Goal: Task Accomplishment & Management: Complete application form

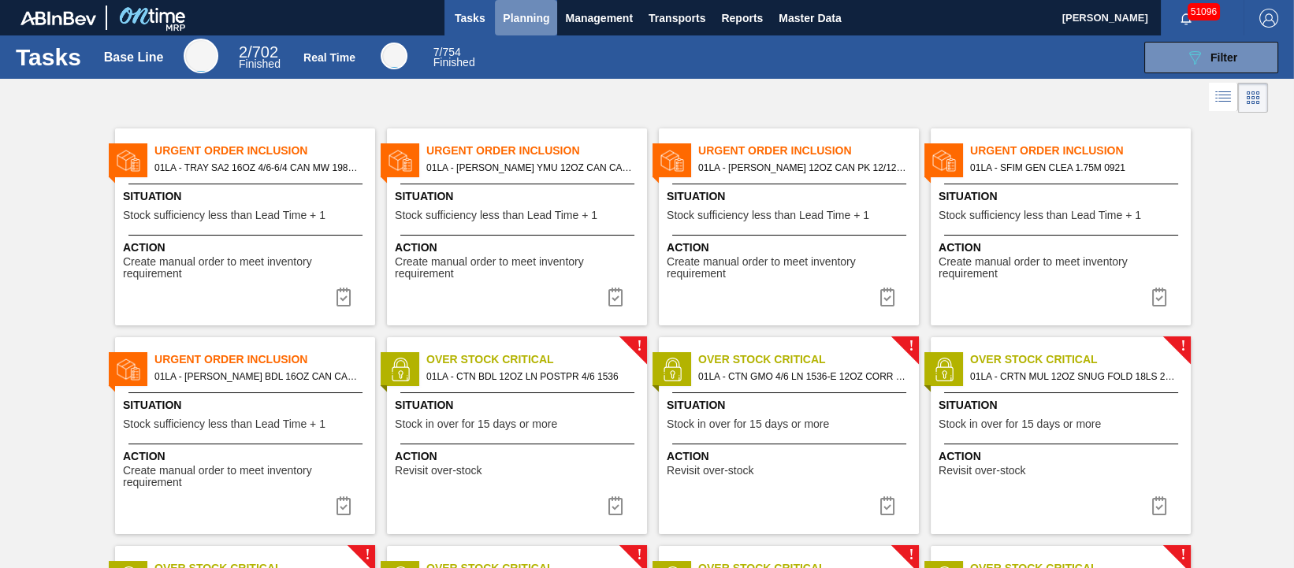
click at [525, 23] on span "Planning" at bounding box center [526, 18] width 46 height 19
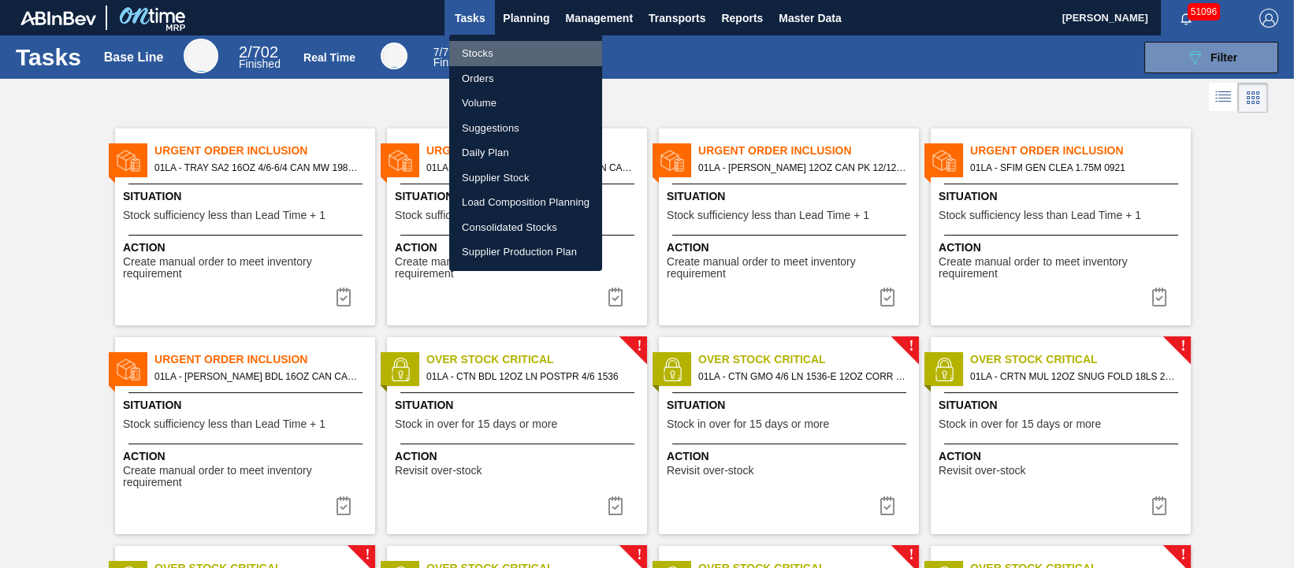
click at [480, 54] on li "Stocks" at bounding box center [525, 53] width 153 height 25
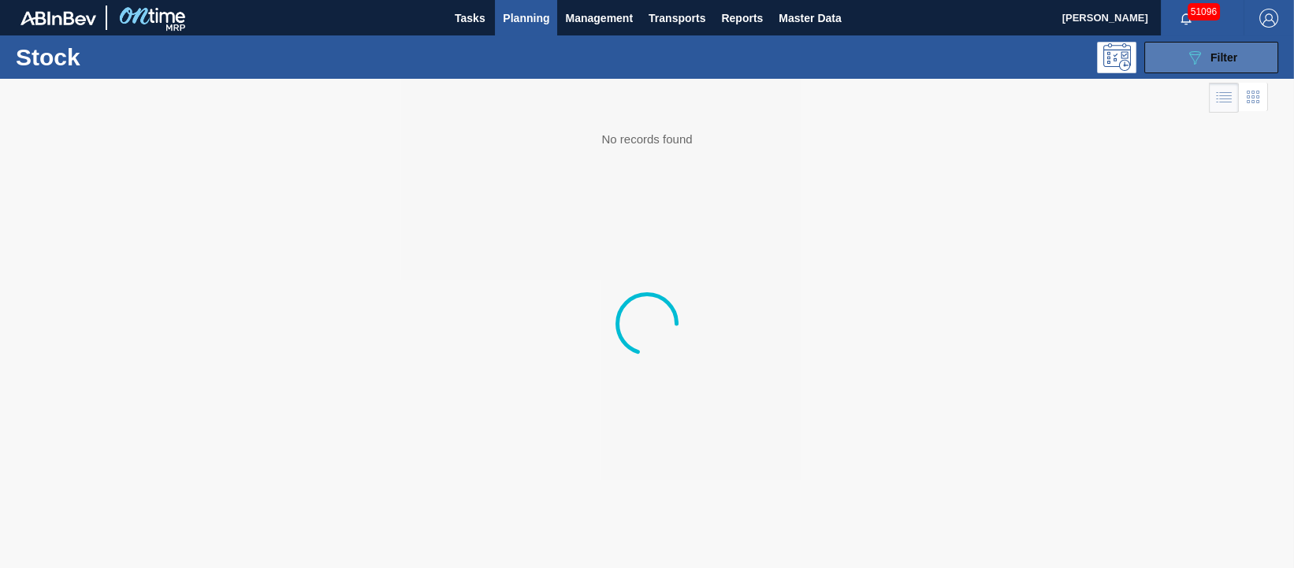
click at [1196, 55] on icon "089F7B8B-B2A5-4AFE-B5C0-19BA573D28AC" at bounding box center [1194, 57] width 19 height 19
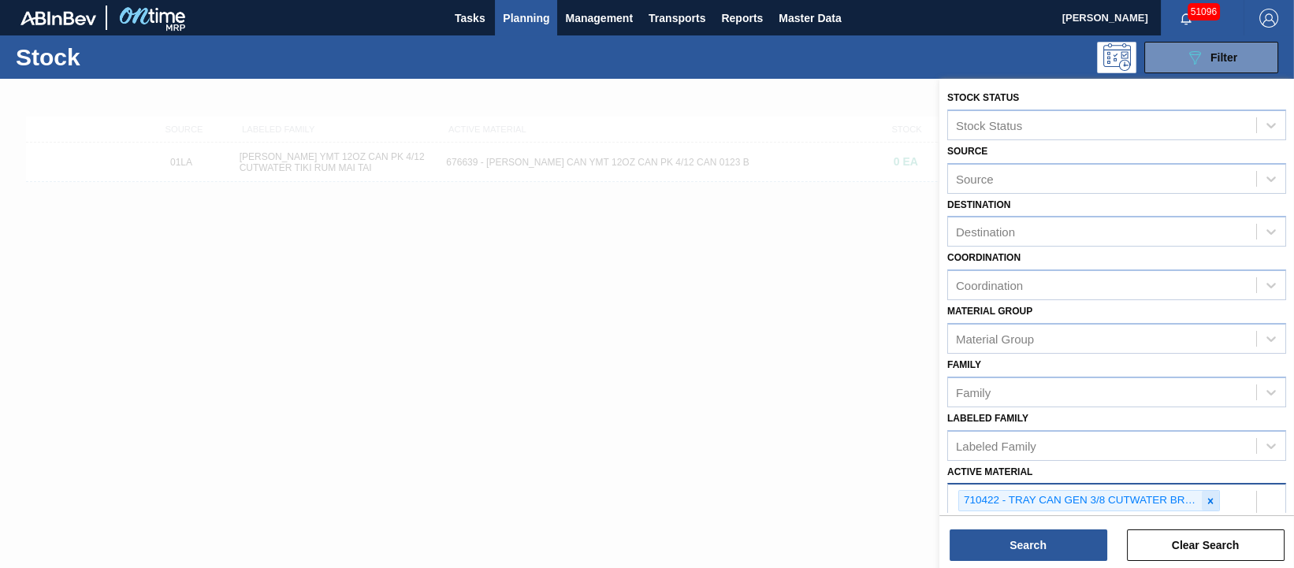
click at [1208, 500] on icon at bounding box center [1211, 501] width 6 height 6
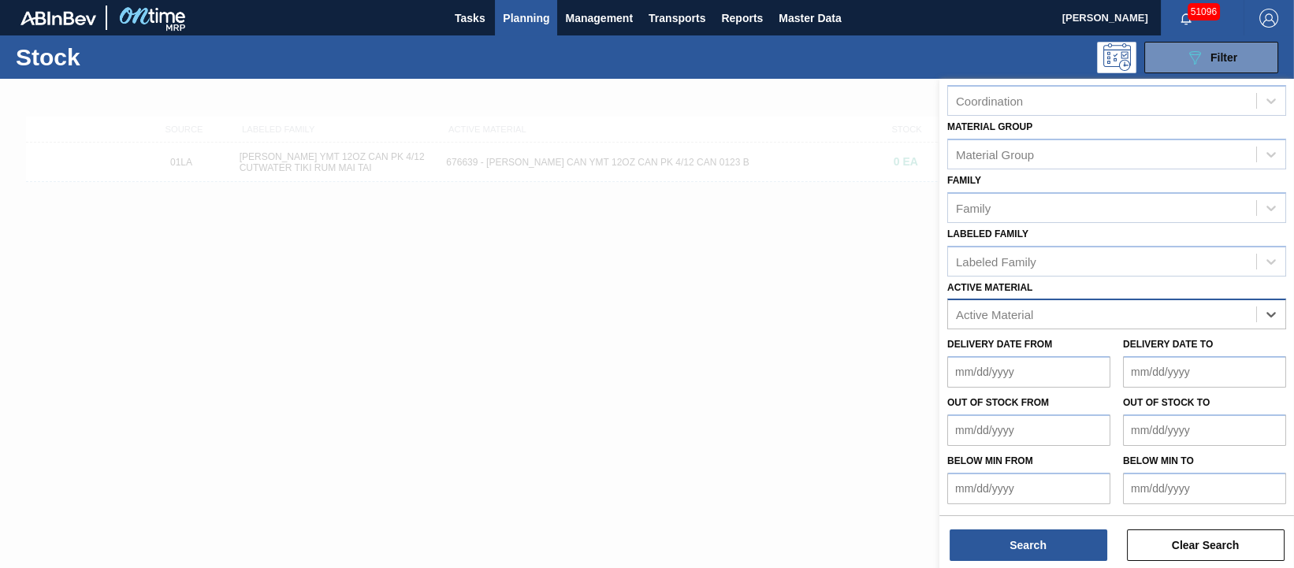
scroll to position [180, 0]
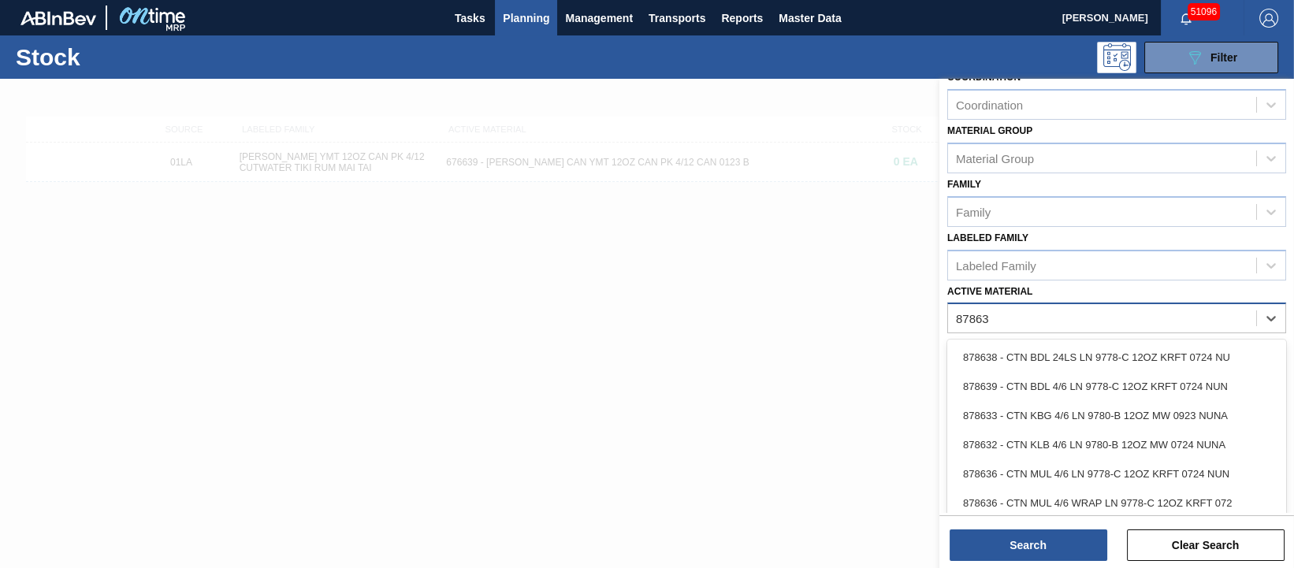
type Material "878639"
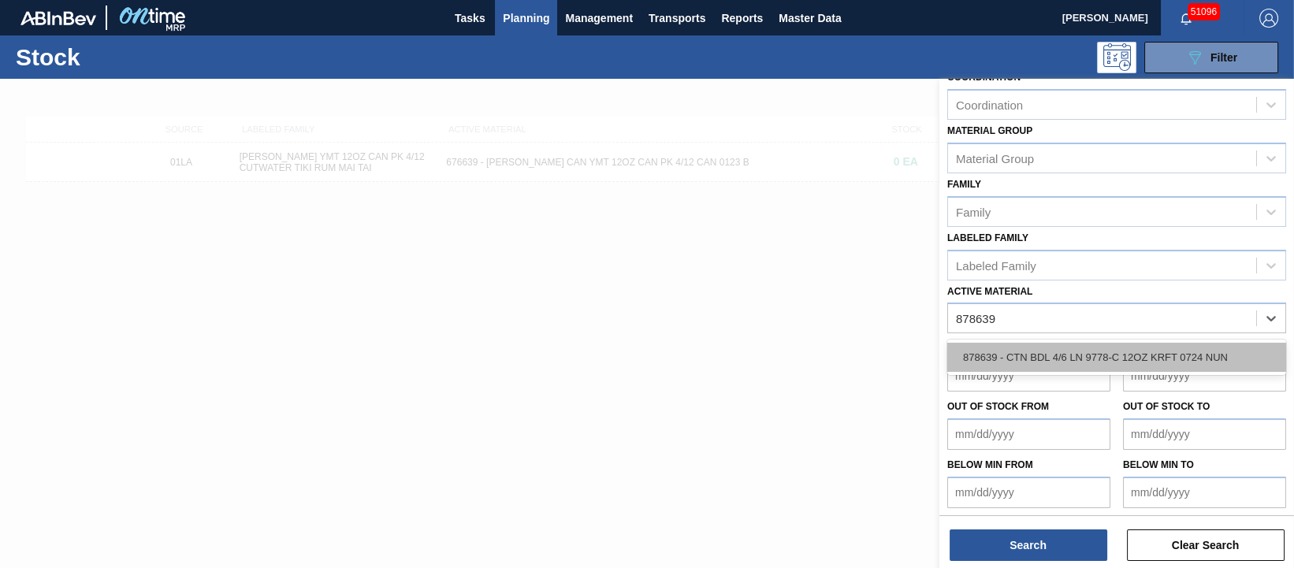
click at [1154, 357] on div "878639 - CTN BDL 4/6 LN 9778-C 12OZ KRFT 0724 NUN" at bounding box center [1116, 357] width 339 height 29
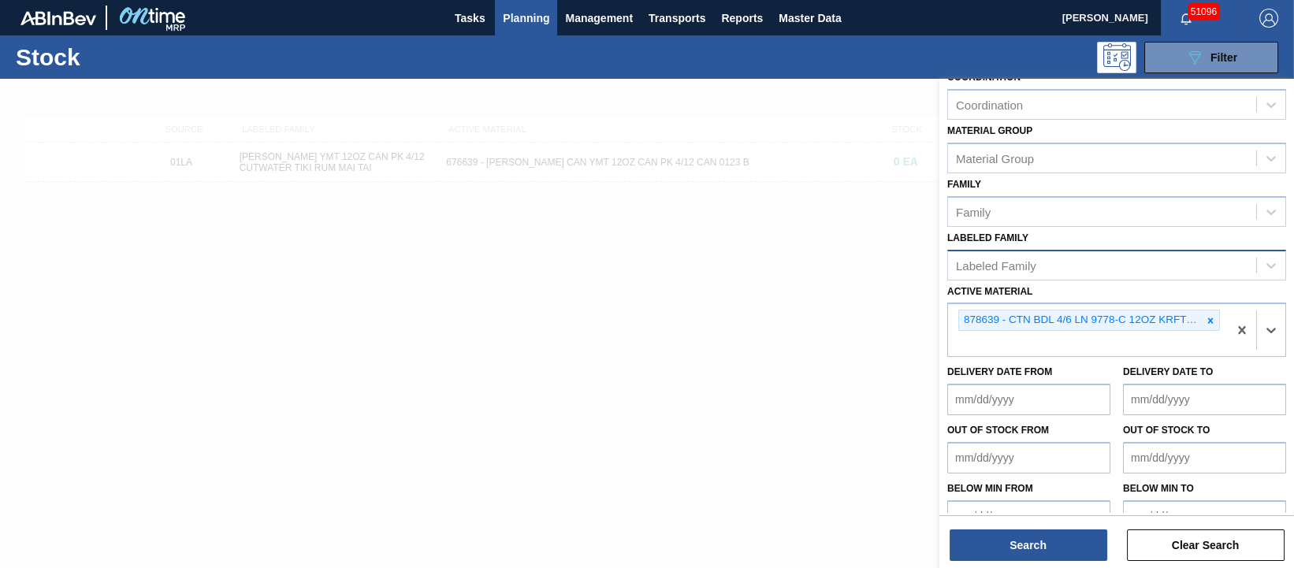
scroll to position [0, 0]
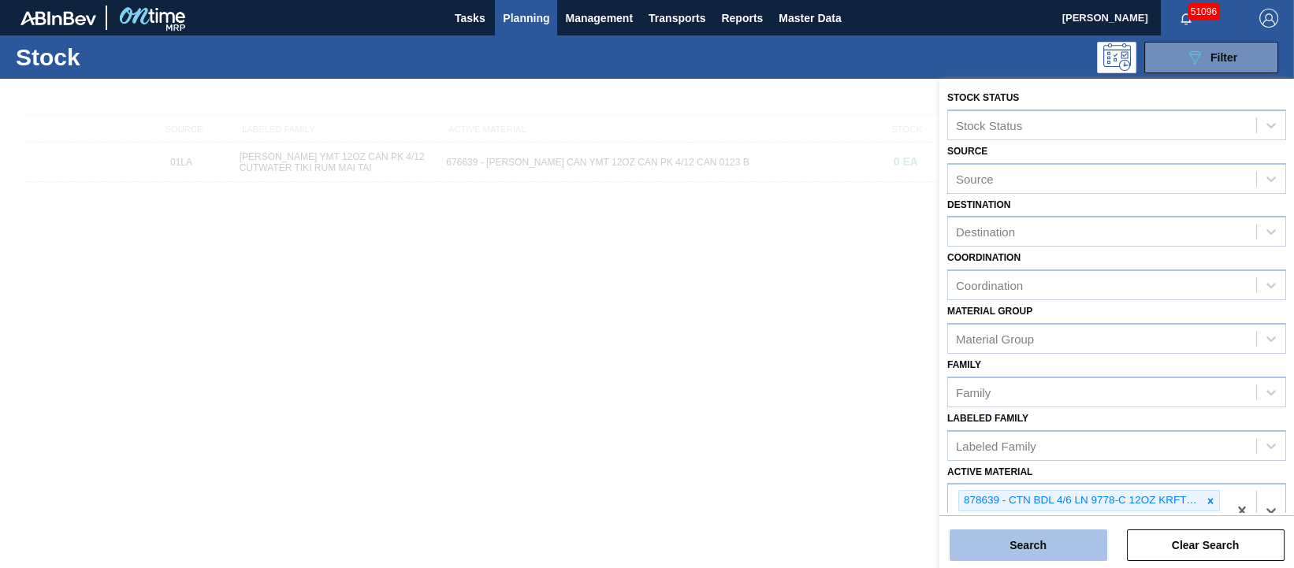
click at [1057, 548] on button "Search" at bounding box center [1028, 545] width 158 height 32
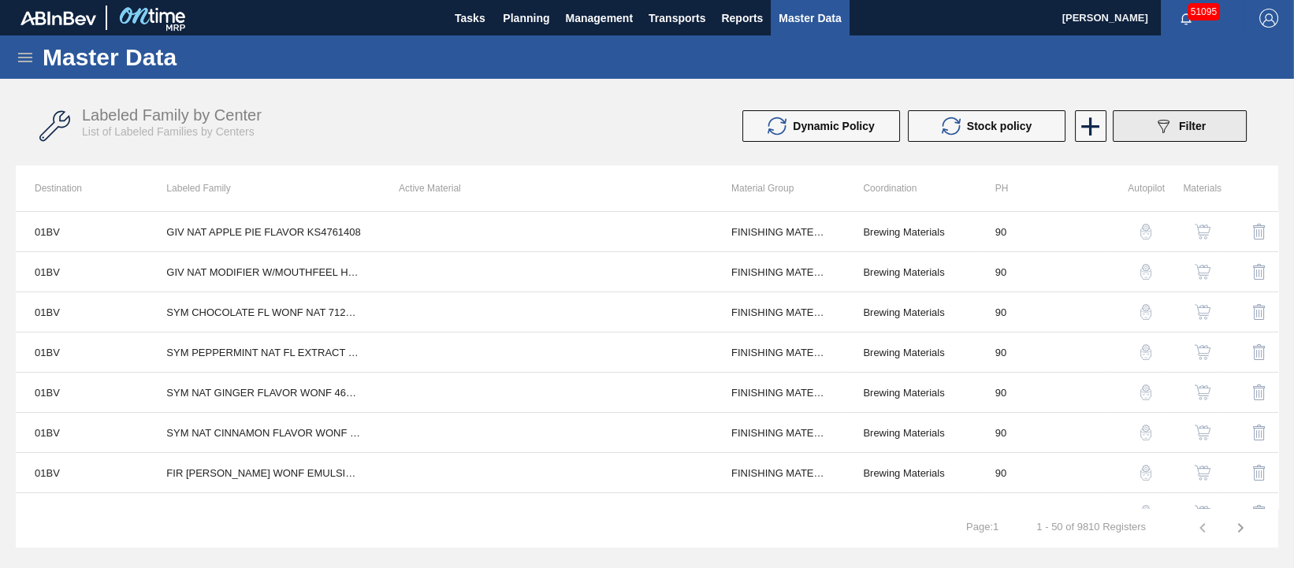
click at [1189, 124] on span "Filter" at bounding box center [1192, 126] width 27 height 13
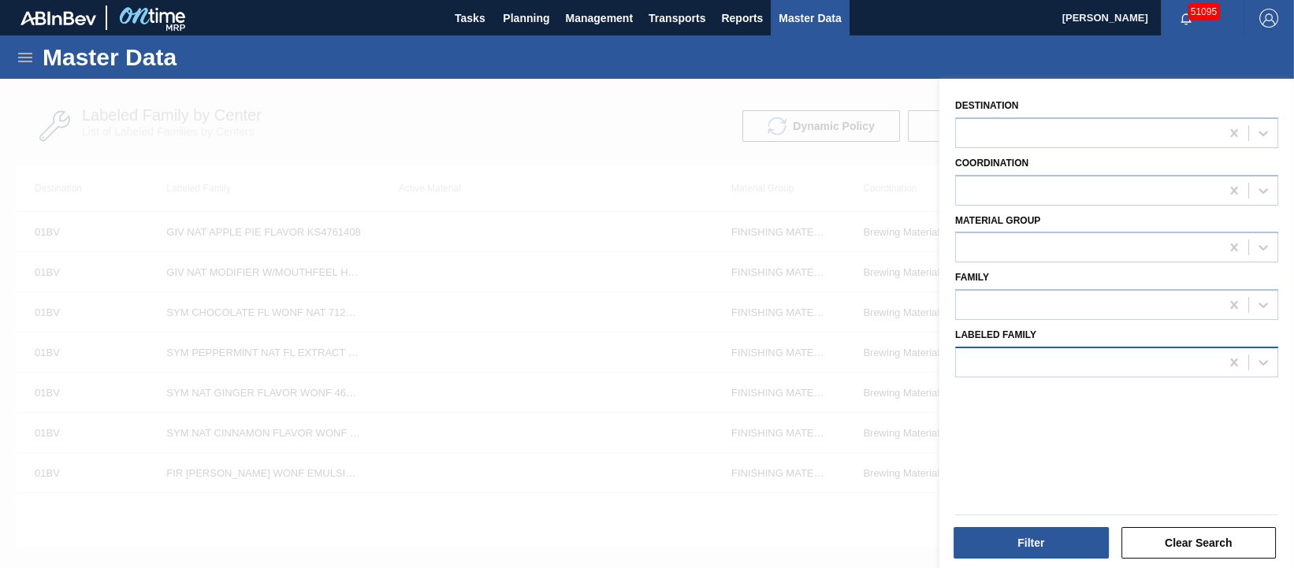
click at [1106, 363] on div at bounding box center [1088, 362] width 264 height 23
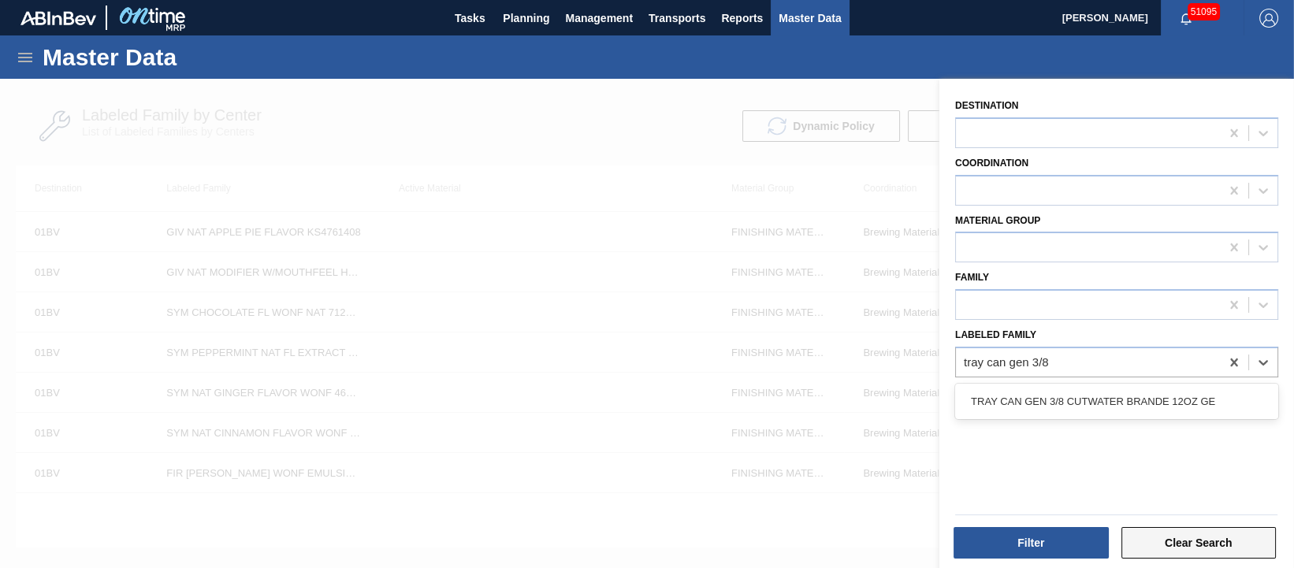
type Family "tray can gen 3/8"
click at [1206, 543] on button "Clear Search" at bounding box center [1198, 543] width 155 height 32
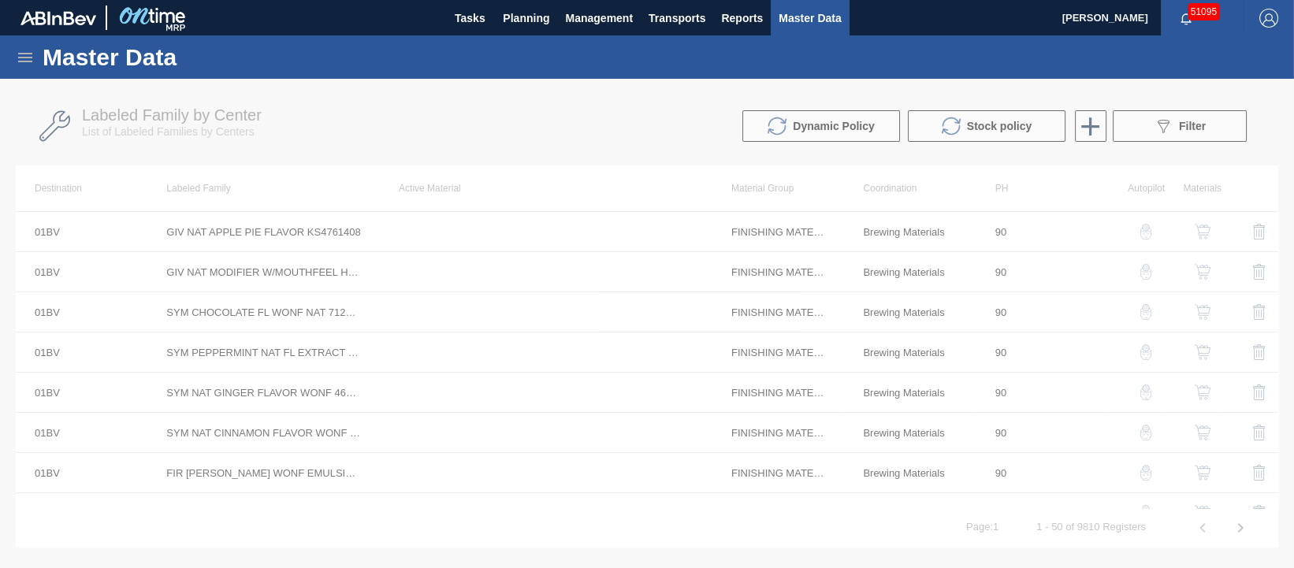
click at [15, 55] on div "Master Data" at bounding box center [647, 56] width 1294 height 43
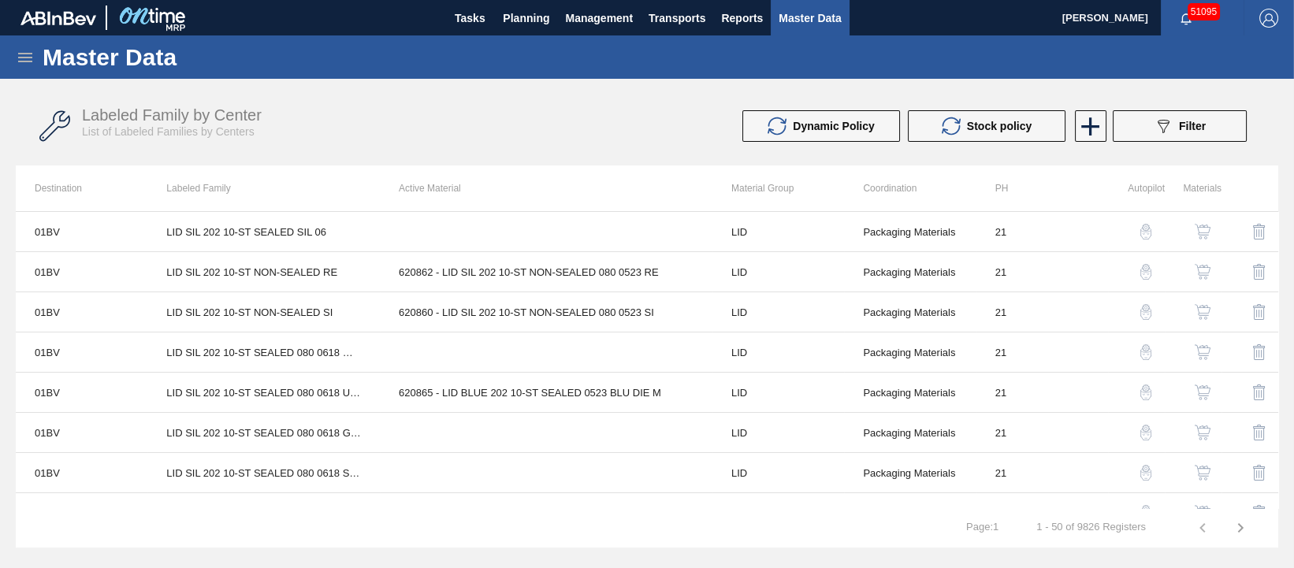
click at [23, 60] on icon at bounding box center [25, 57] width 19 height 19
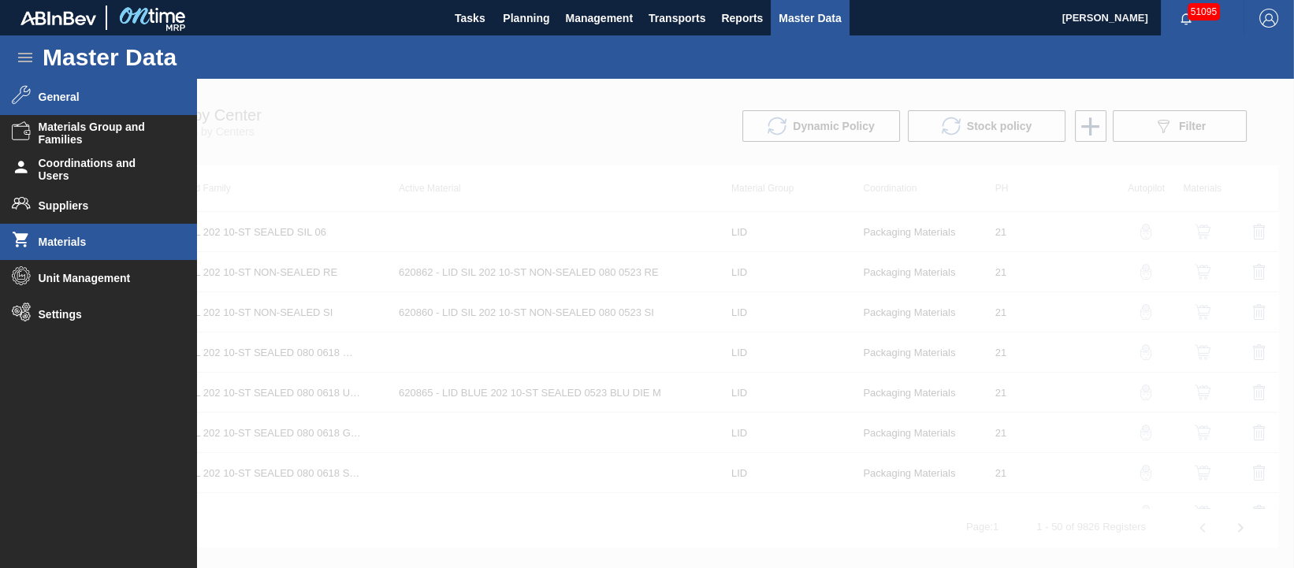
click at [57, 236] on span "Materials" at bounding box center [104, 242] width 130 height 13
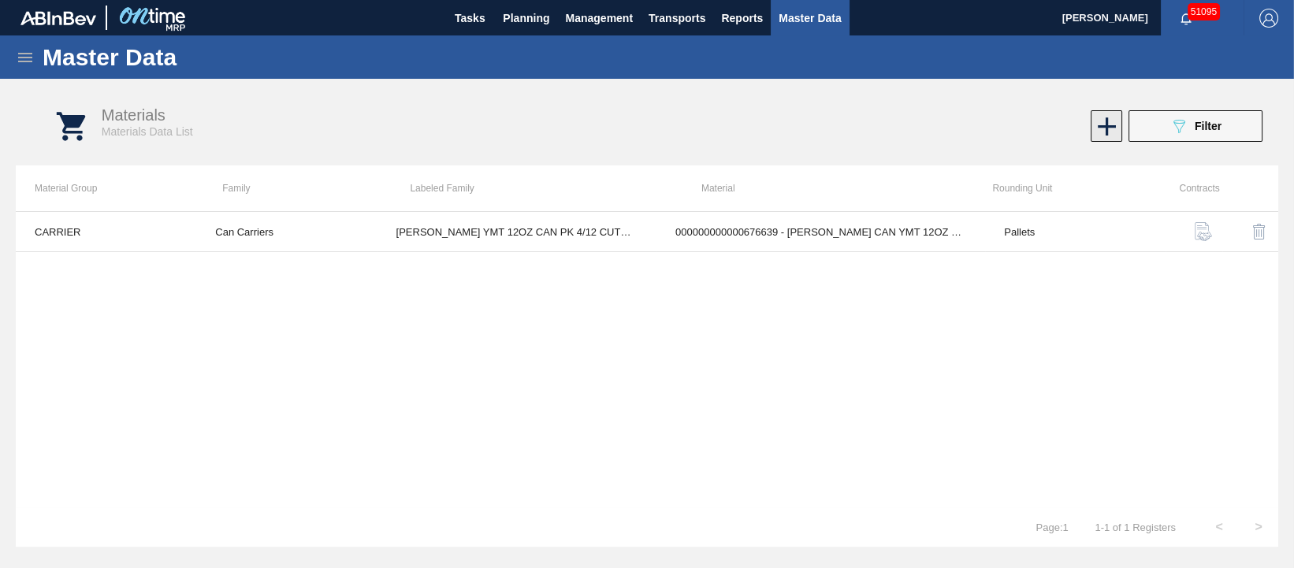
click at [1099, 129] on icon at bounding box center [1106, 126] width 31 height 31
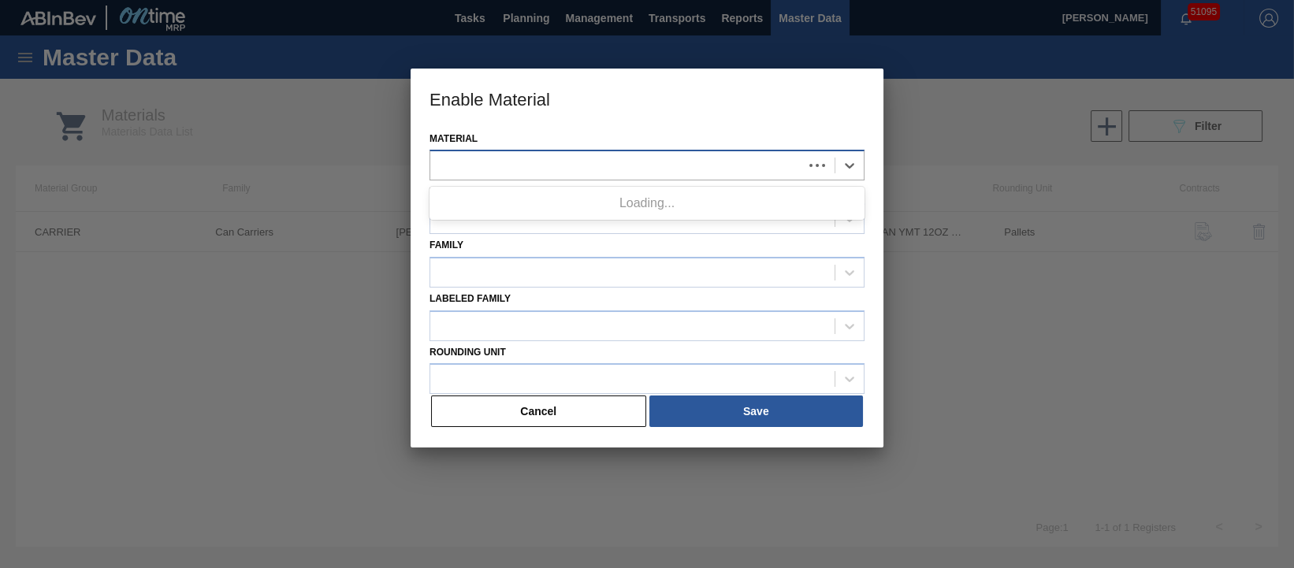
click at [655, 176] on div at bounding box center [616, 165] width 373 height 23
type input "710519"
click at [571, 422] on button "Cancel" at bounding box center [538, 412] width 215 height 32
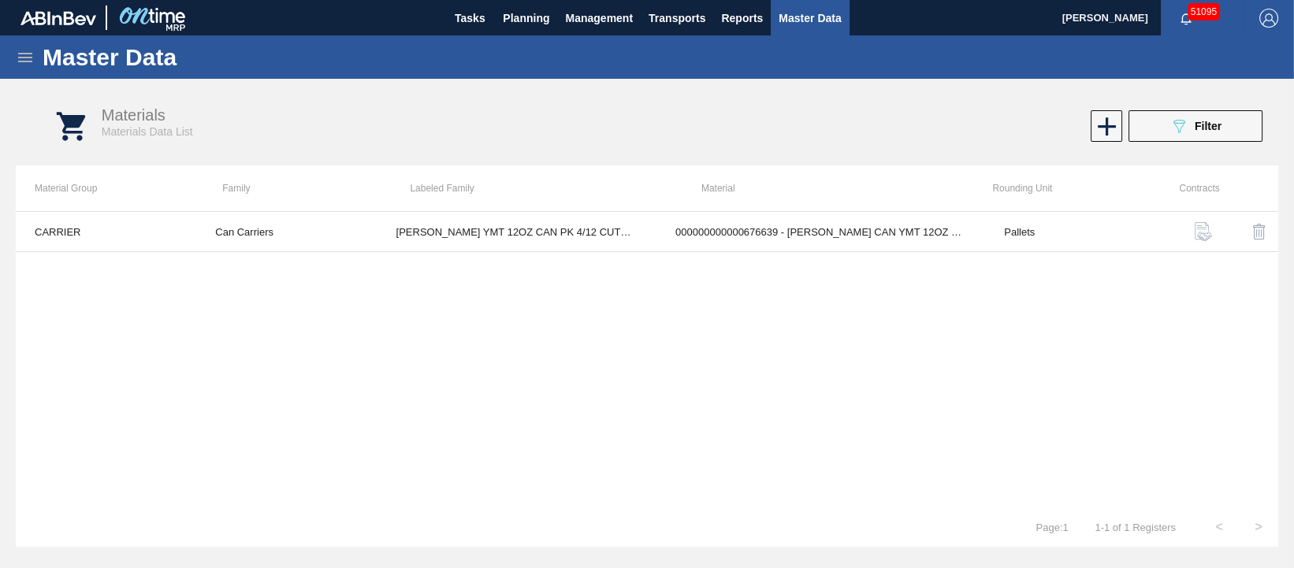
click at [30, 54] on icon at bounding box center [25, 57] width 14 height 9
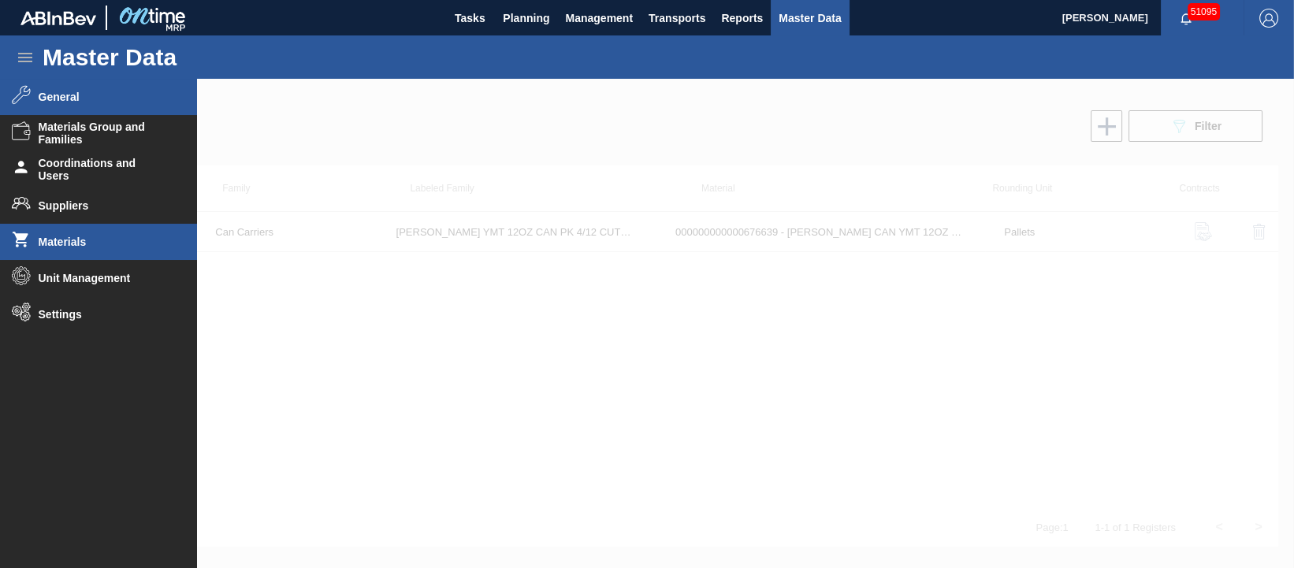
click at [76, 102] on span "General" at bounding box center [104, 97] width 130 height 13
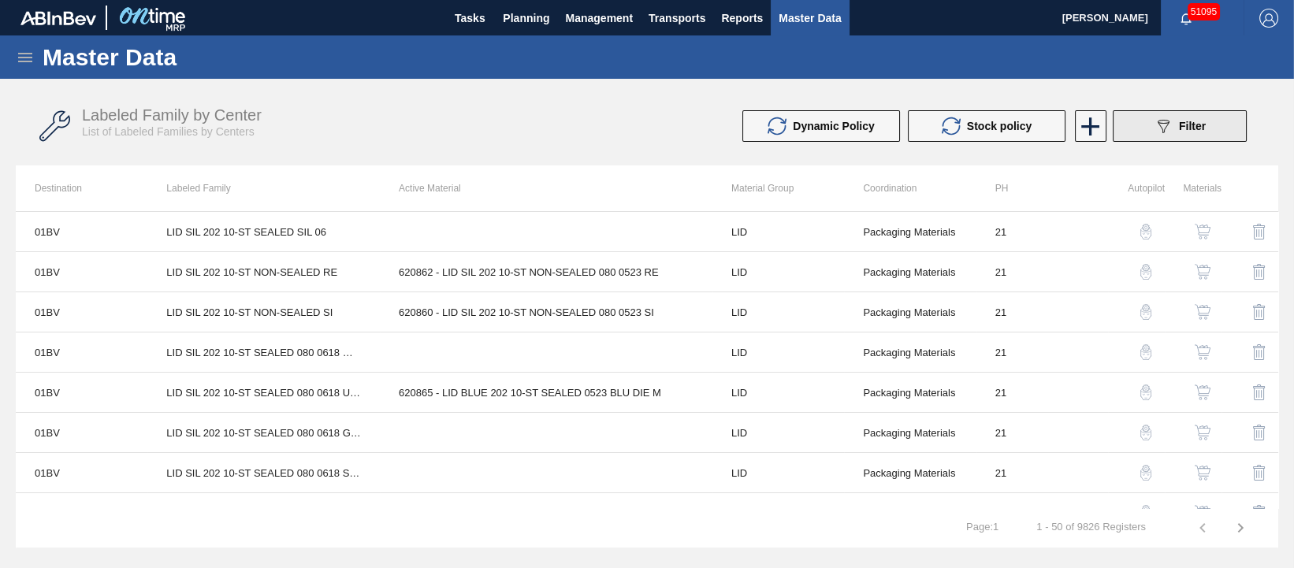
click at [1175, 124] on div "089F7B8B-B2A5-4AFE-B5C0-19BA573D28AC Filter" at bounding box center [1180, 126] width 52 height 19
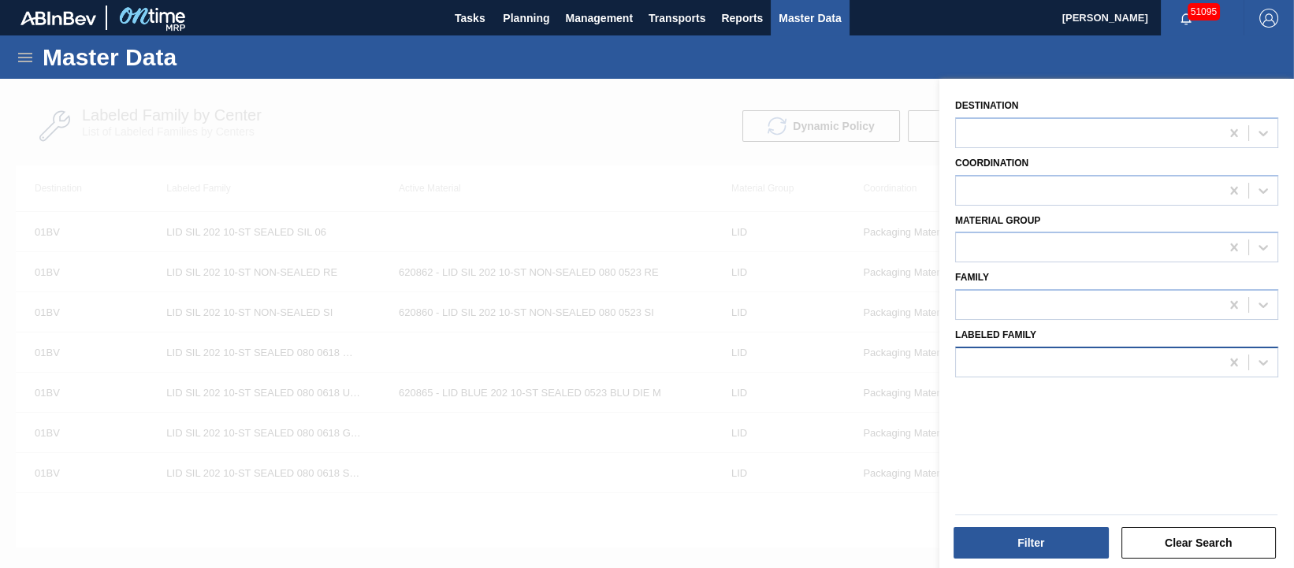
click at [1127, 365] on div at bounding box center [1088, 362] width 264 height 23
type Family "tray can gen 3/8"
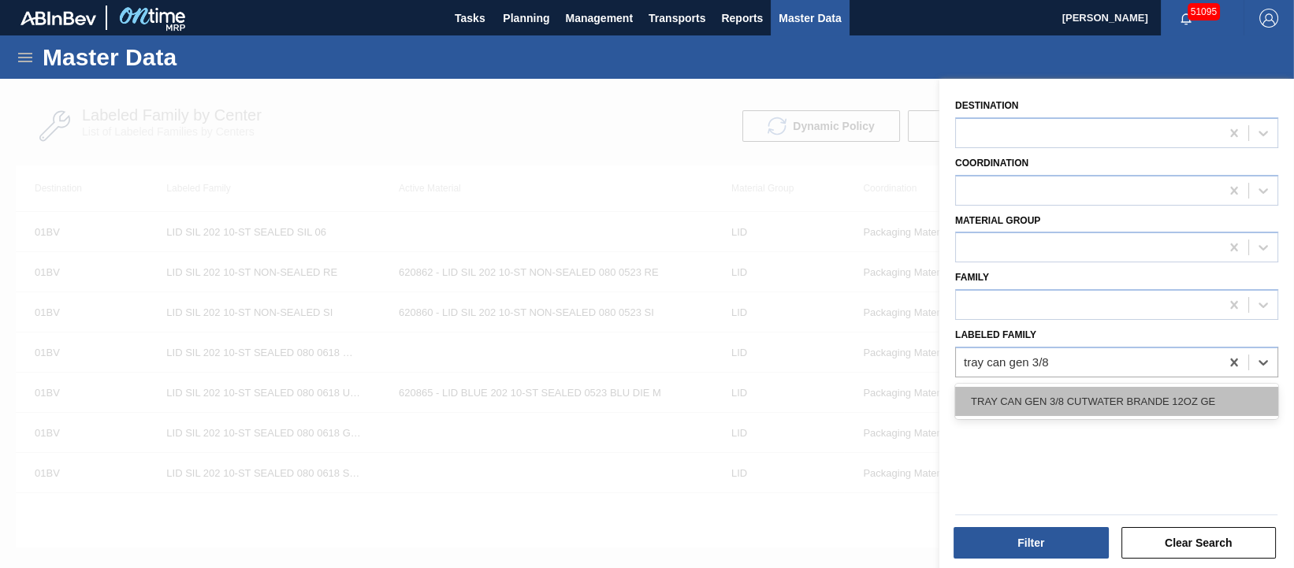
click at [1133, 392] on div "TRAY CAN GEN 3/8 CUTWATER BRANDE 12OZ GE" at bounding box center [1116, 401] width 323 height 29
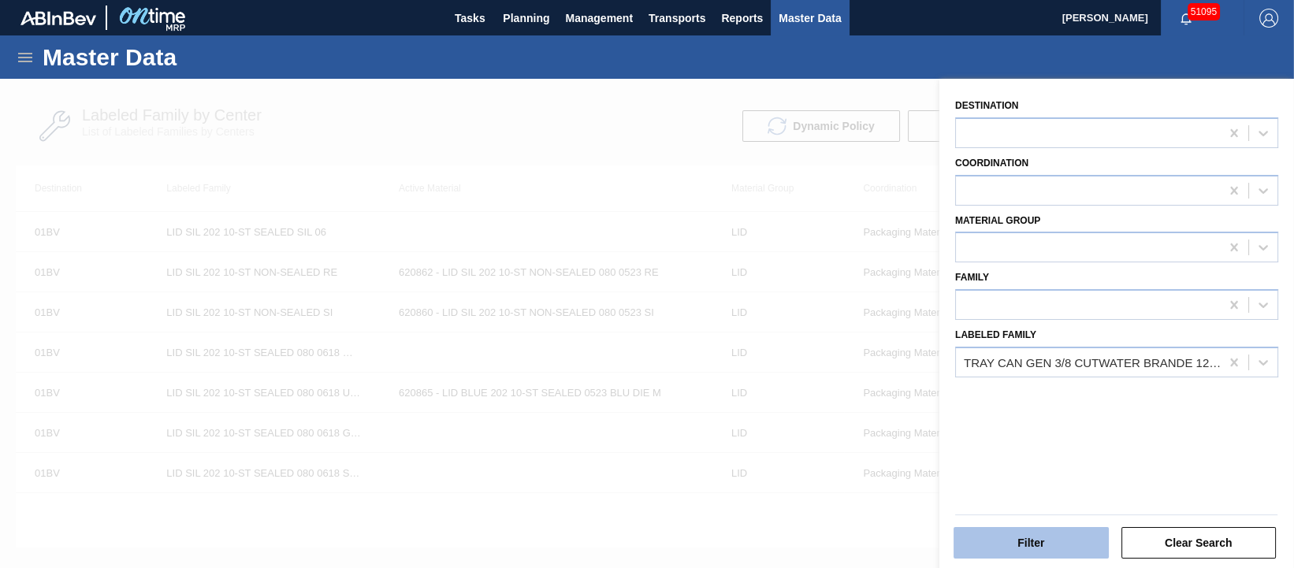
click at [1054, 535] on button "Filter" at bounding box center [1030, 543] width 155 height 32
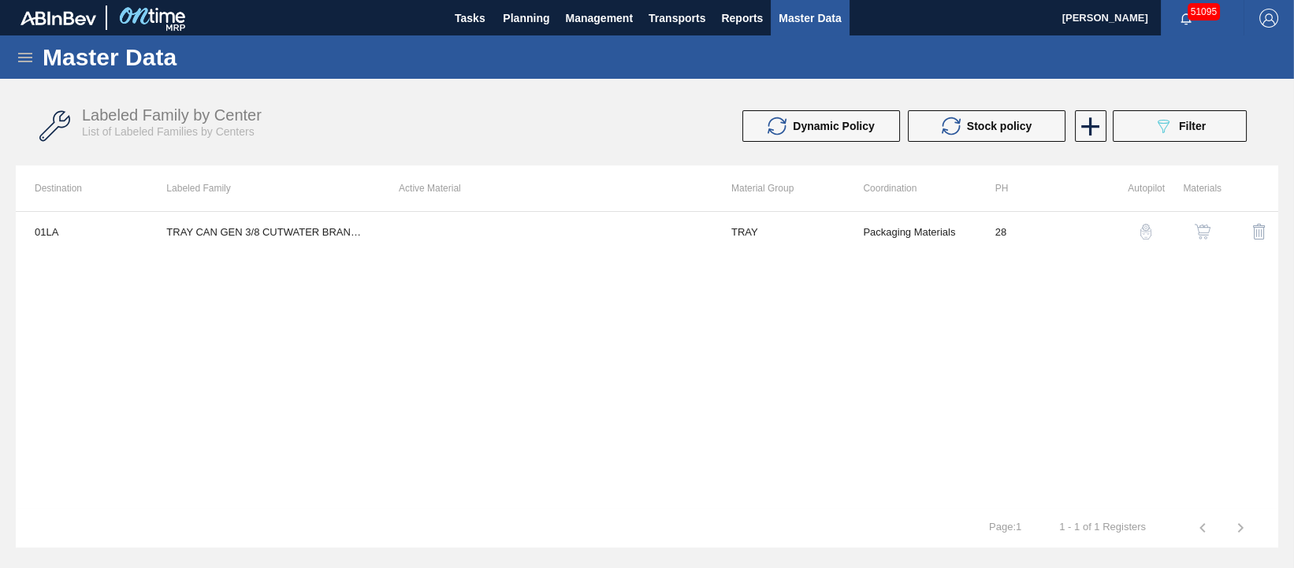
click at [1205, 226] on img "button" at bounding box center [1202, 232] width 16 height 16
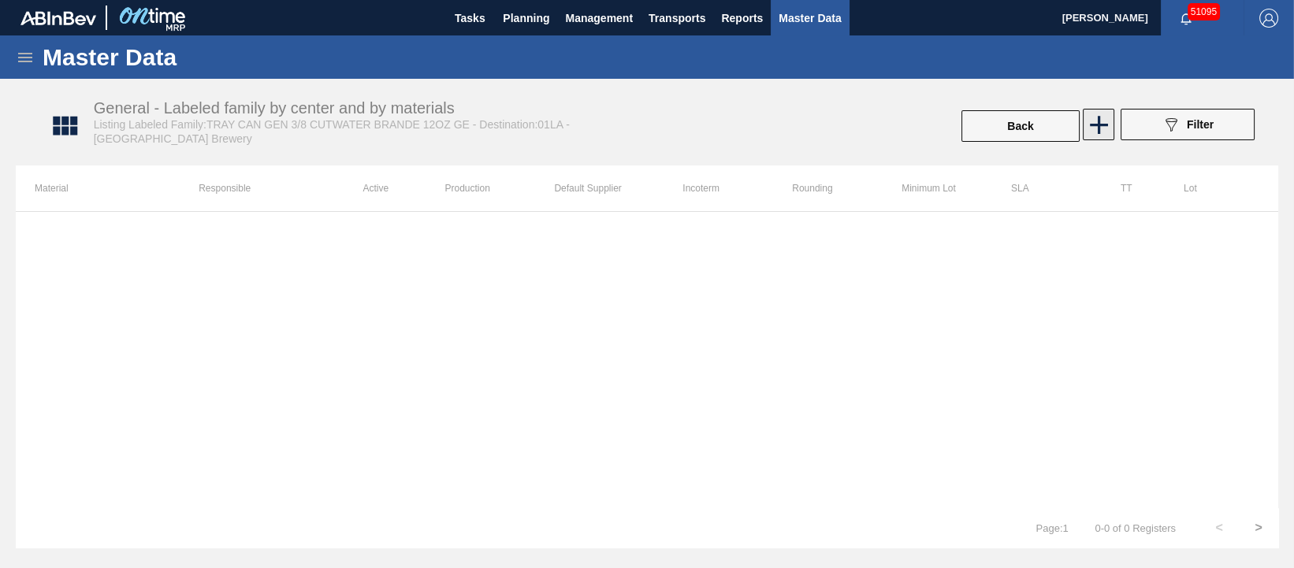
click at [1094, 132] on icon at bounding box center [1098, 125] width 31 height 31
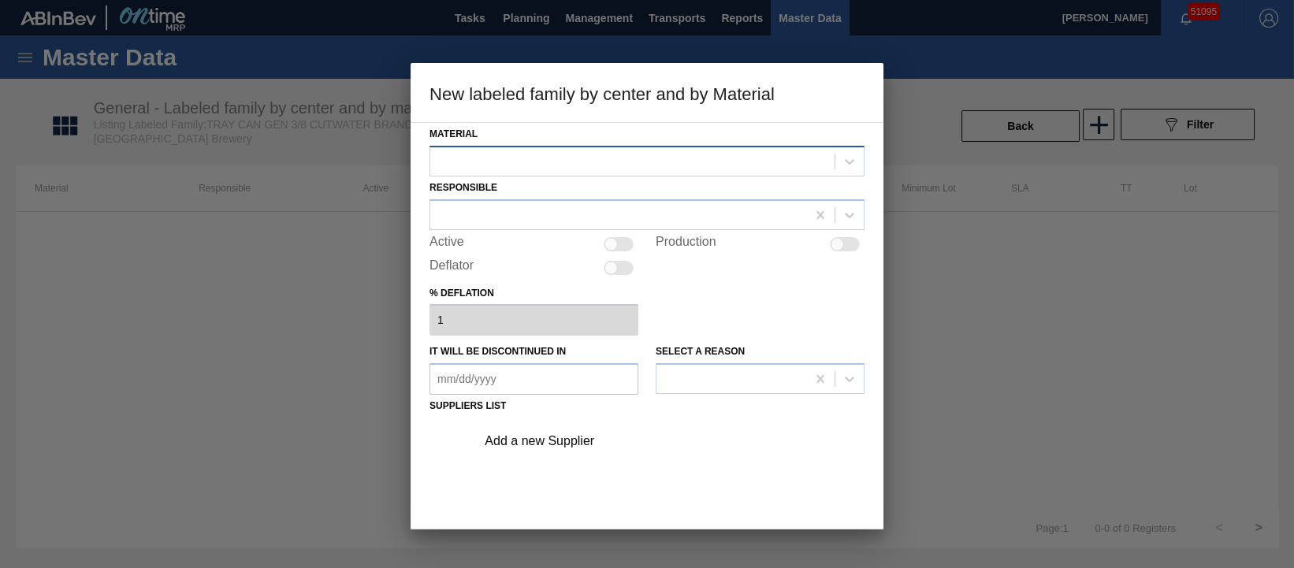
click at [762, 161] on div at bounding box center [632, 161] width 404 height 23
type input "710519"
click at [287, 306] on div at bounding box center [647, 284] width 1294 height 568
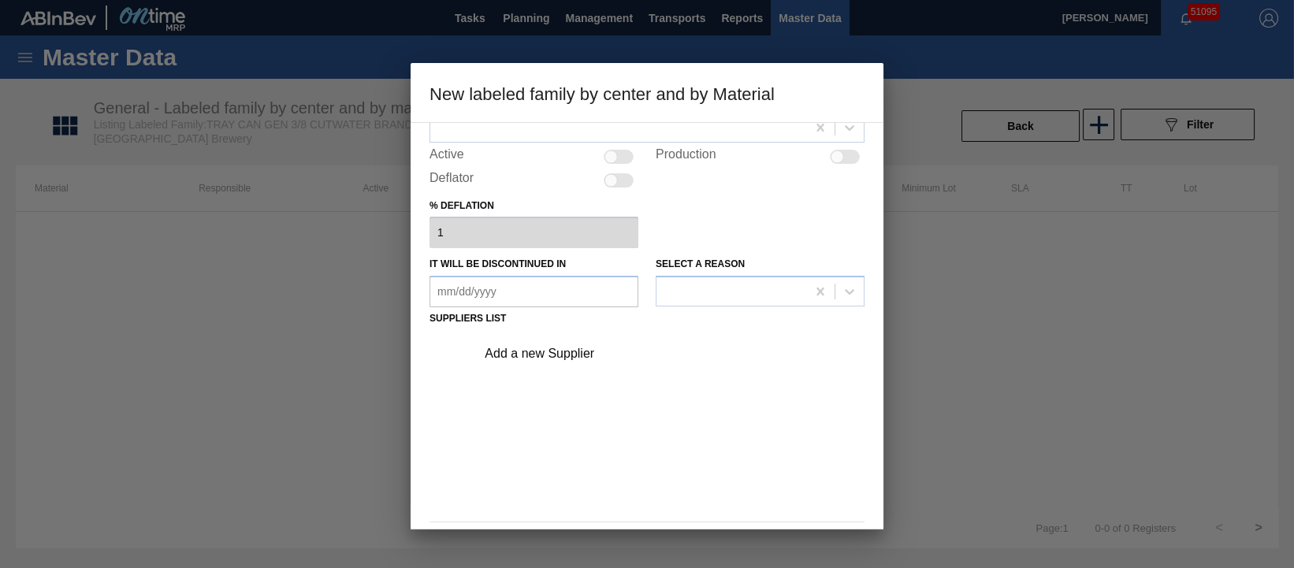
scroll to position [139, 0]
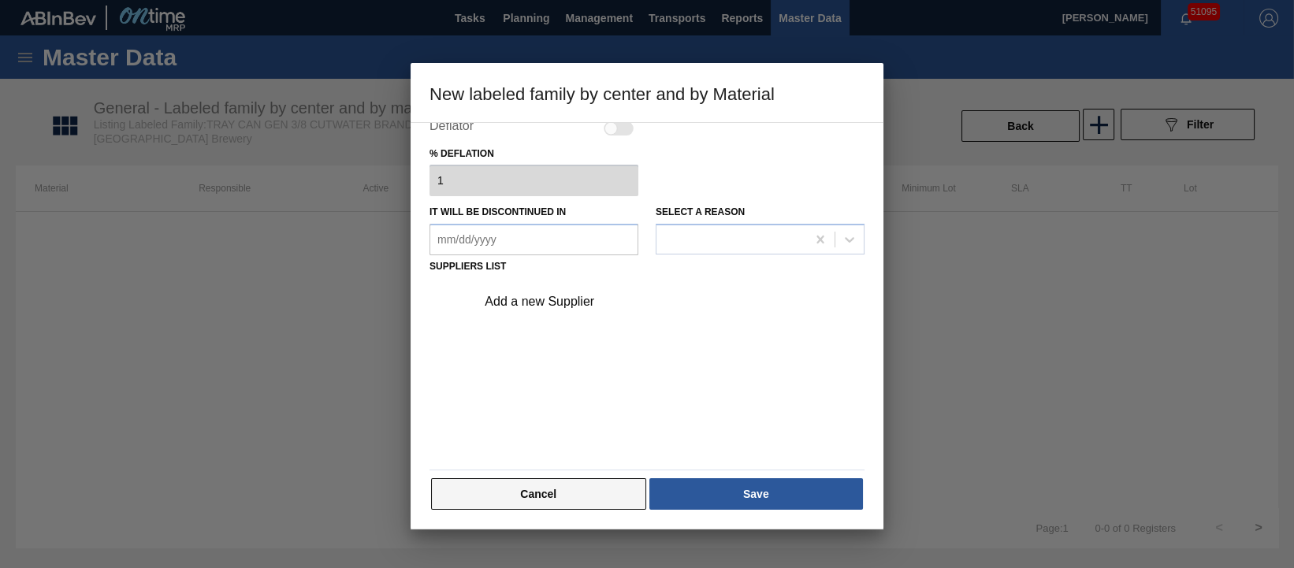
click at [487, 492] on button "Cancel" at bounding box center [538, 494] width 215 height 32
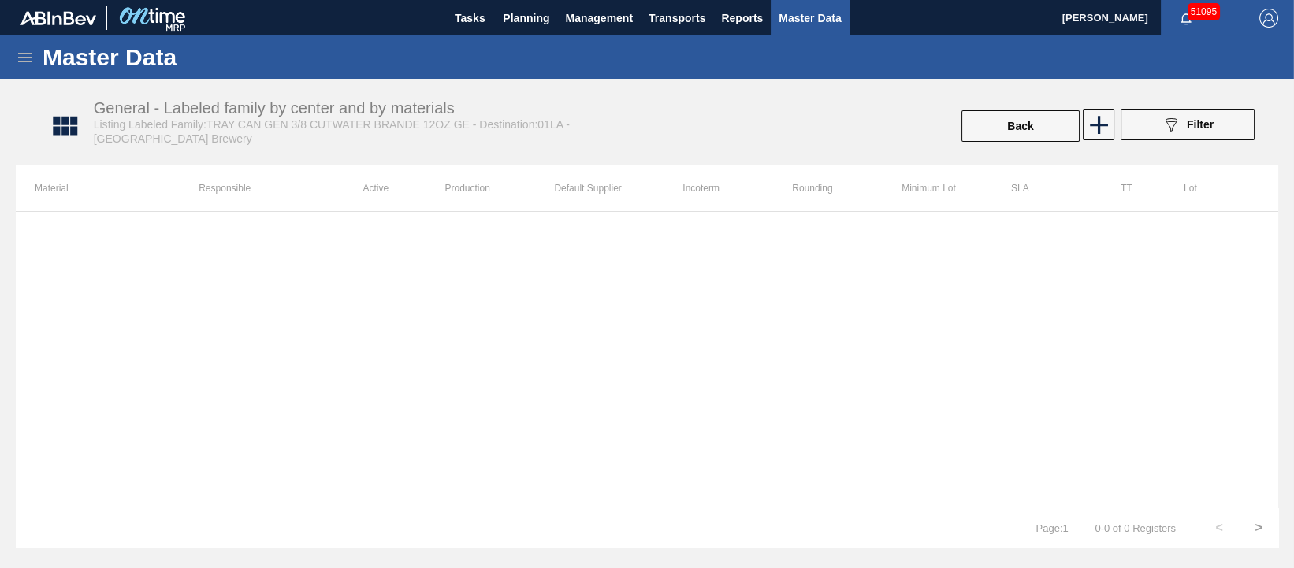
click at [204, 290] on div at bounding box center [647, 359] width 1262 height 297
click at [23, 62] on icon at bounding box center [25, 57] width 19 height 19
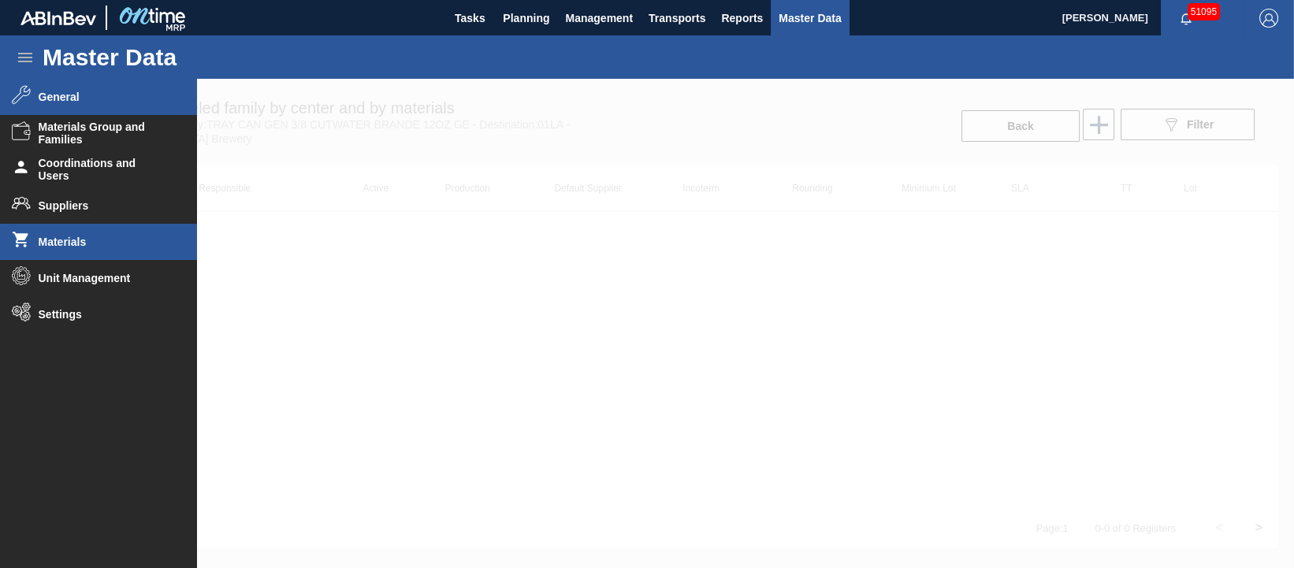
click at [64, 241] on span "Materials" at bounding box center [104, 242] width 130 height 13
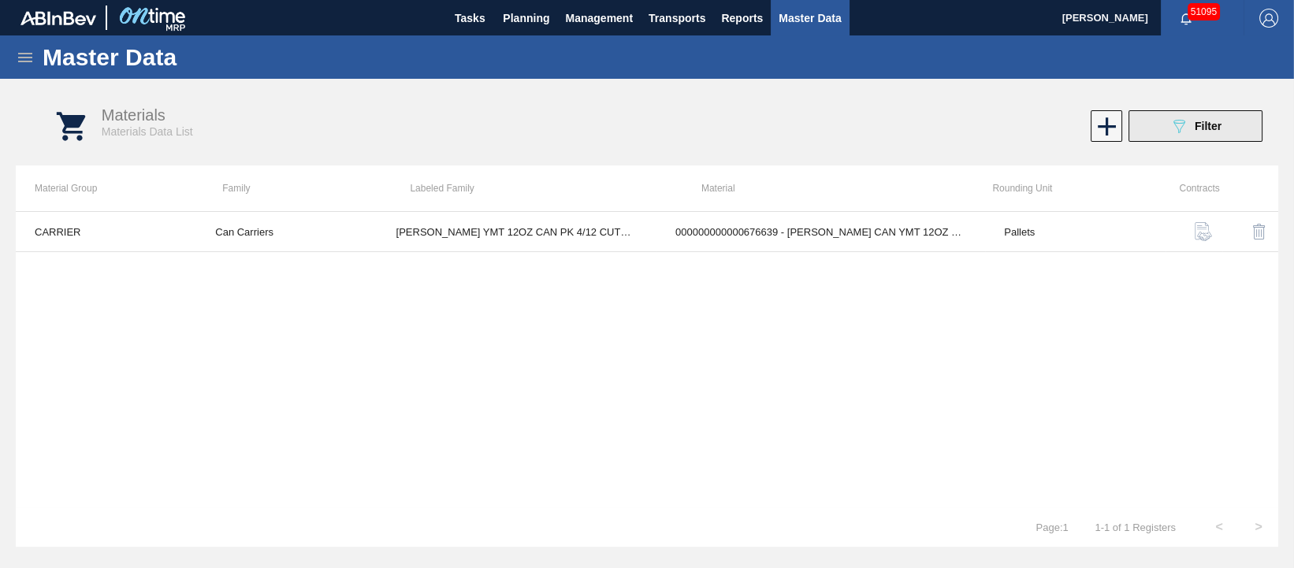
click at [1197, 130] on span "Filter" at bounding box center [1207, 126] width 27 height 13
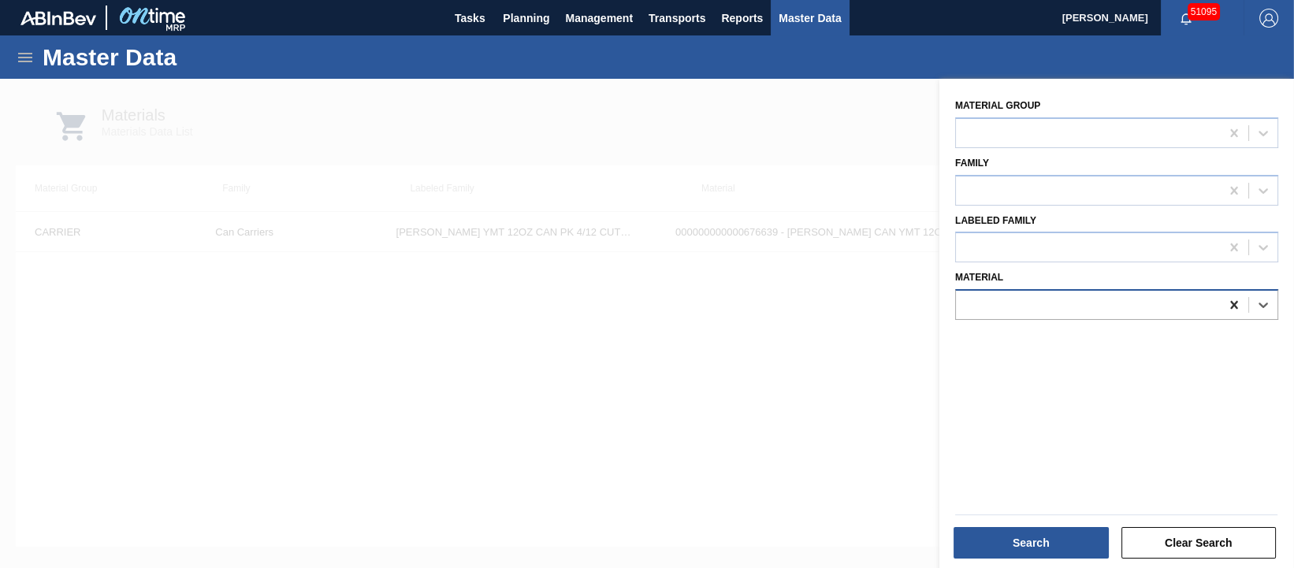
click at [1232, 299] on icon at bounding box center [1234, 305] width 16 height 16
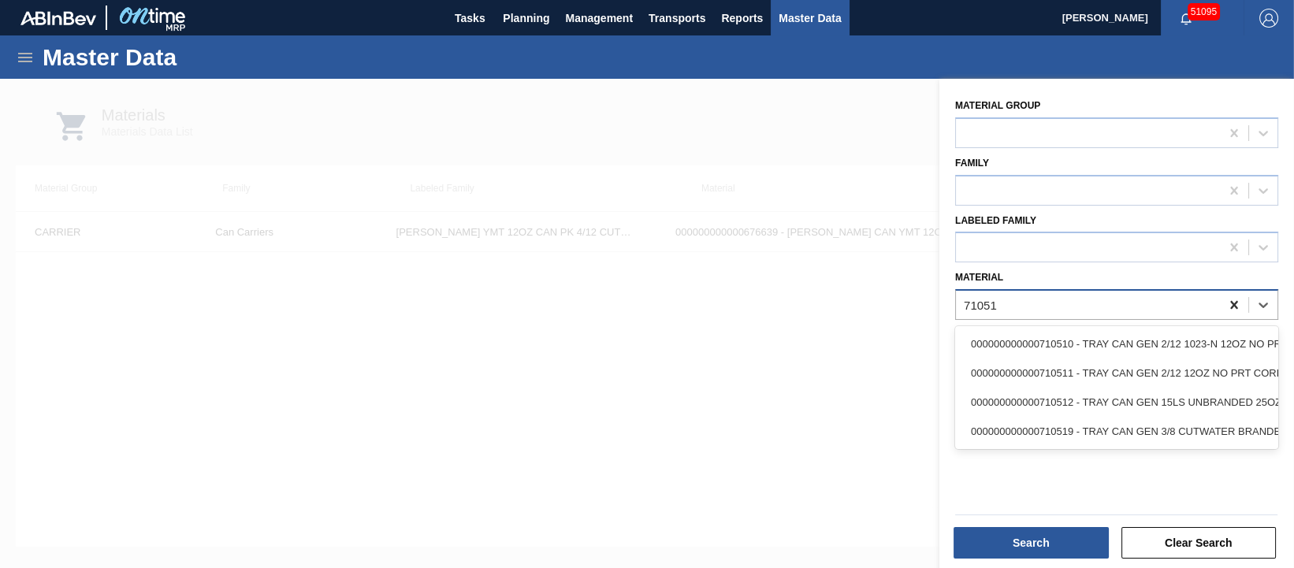
type input "710519"
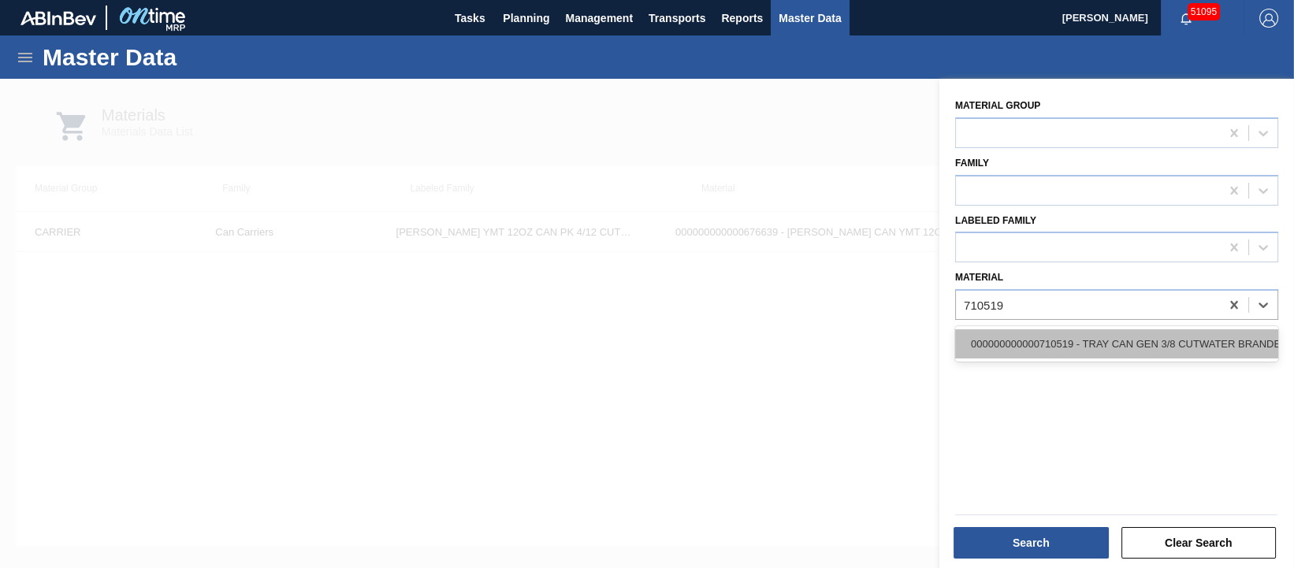
click at [1199, 333] on div "000000000000710519 - TRAY CAN GEN 3/8 CUTWATER BRANDE 12OZ GE" at bounding box center [1116, 343] width 323 height 29
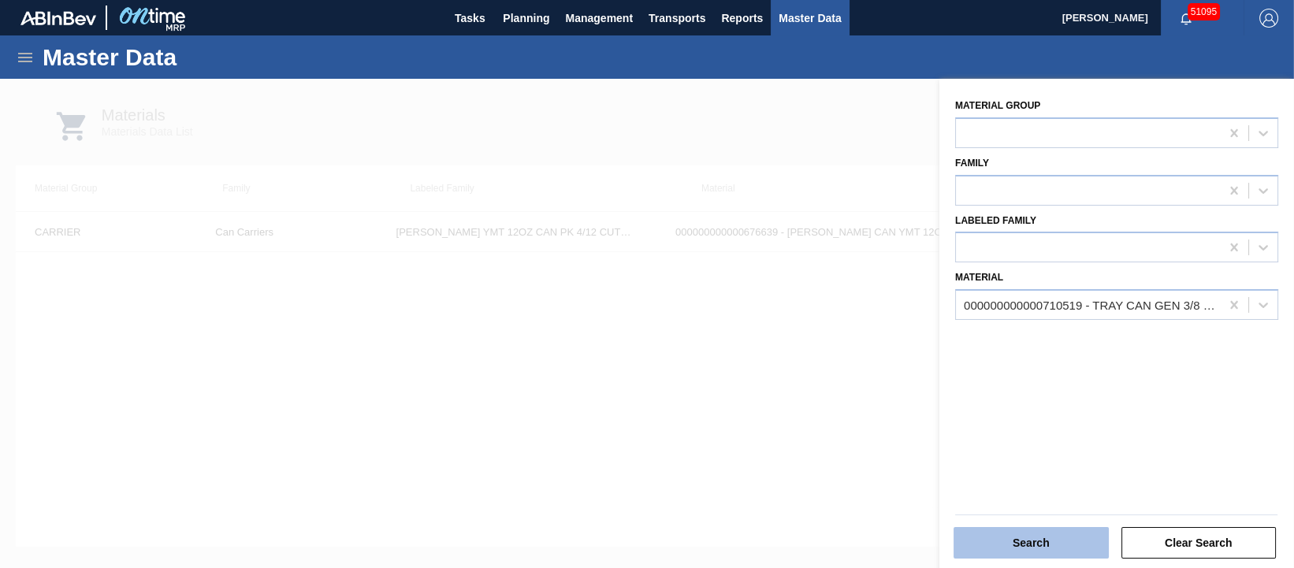
click at [991, 547] on button "Search" at bounding box center [1030, 543] width 155 height 32
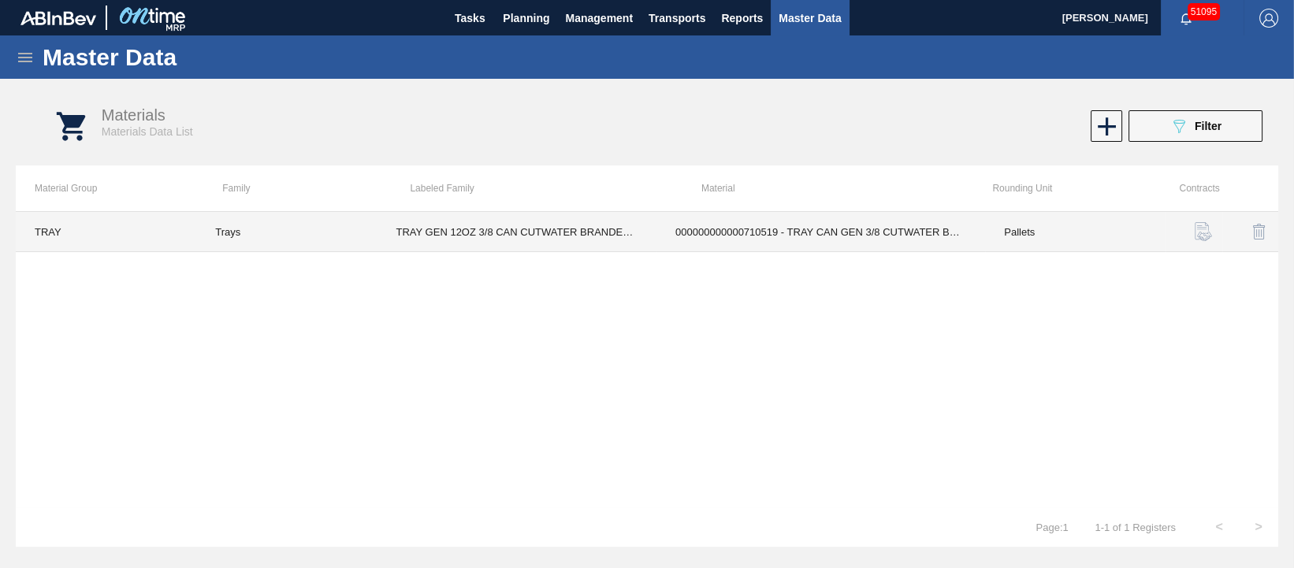
click at [719, 227] on td "000000000000710519 - TRAY CAN GEN 3/8 CUTWATER BRANDE 12OZ GE" at bounding box center [820, 232] width 329 height 40
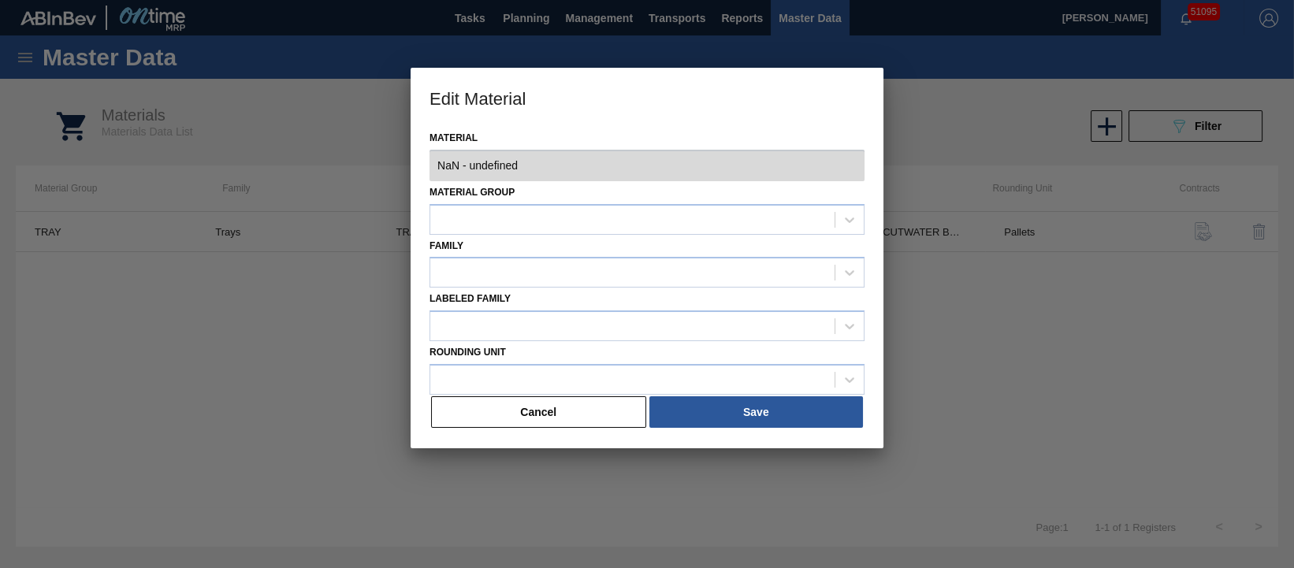
type input "710519 - 000000000000710519 - TRAY CAN GEN 3/8 CUTWATER BRANDE 12OZ GE"
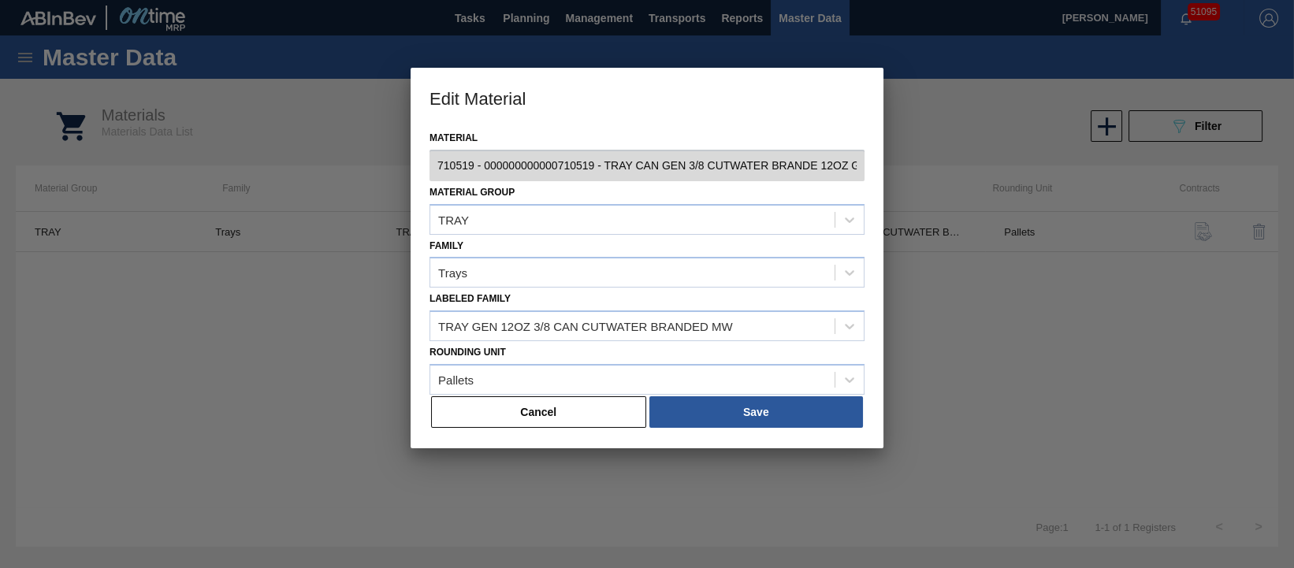
click at [574, 418] on button "Cancel" at bounding box center [538, 412] width 215 height 32
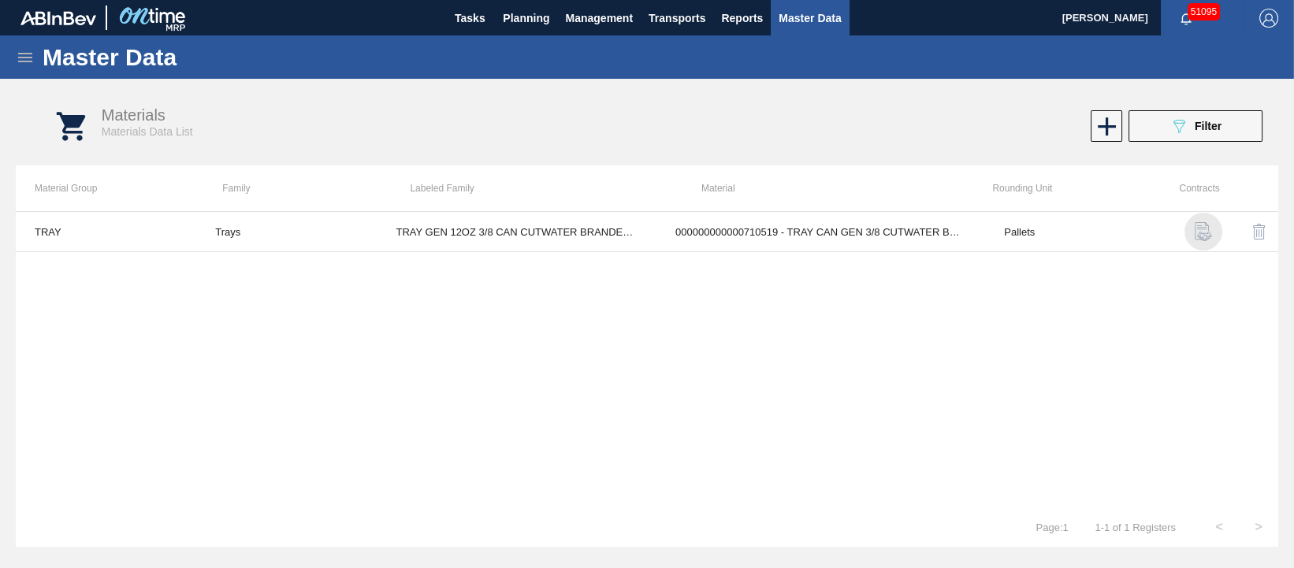
click at [1200, 226] on img "button" at bounding box center [1203, 231] width 19 height 19
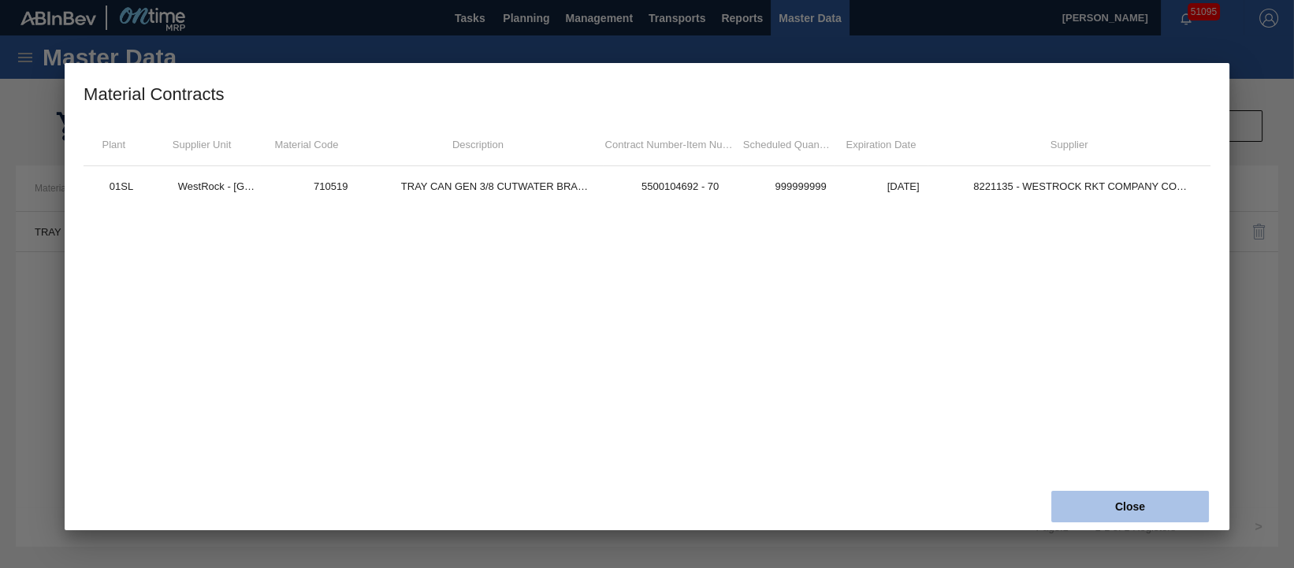
click at [1191, 515] on button "Close" at bounding box center [1130, 507] width 158 height 32
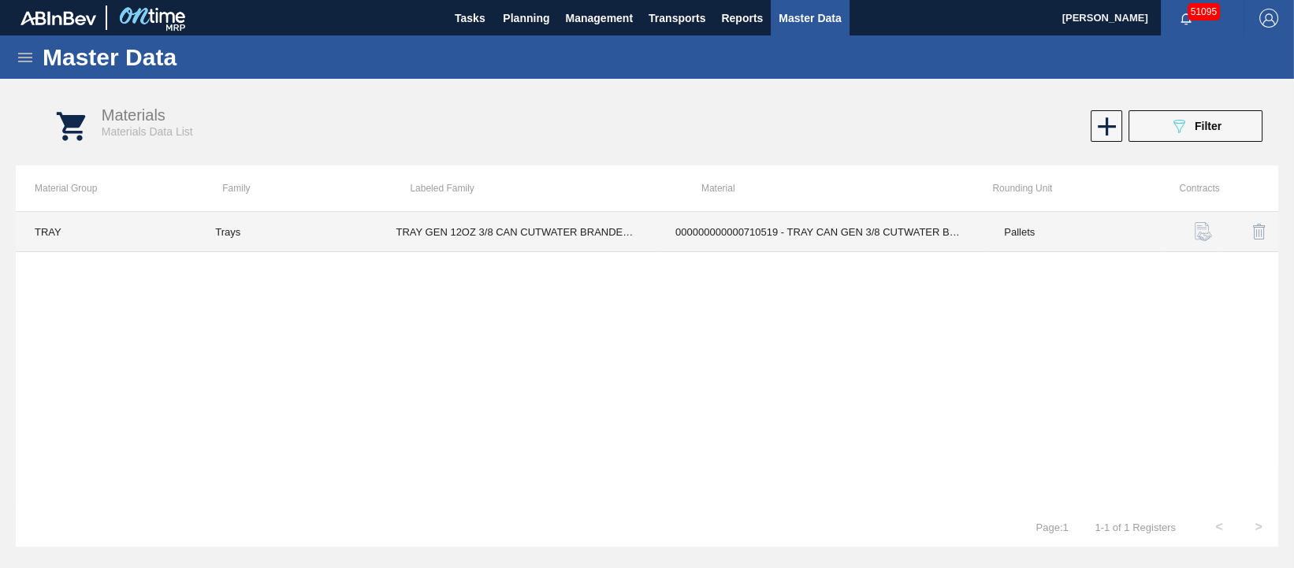
click at [467, 238] on td "TRAY GEN 12OZ 3/8 CAN CUTWATER BRANDED MW" at bounding box center [517, 232] width 280 height 40
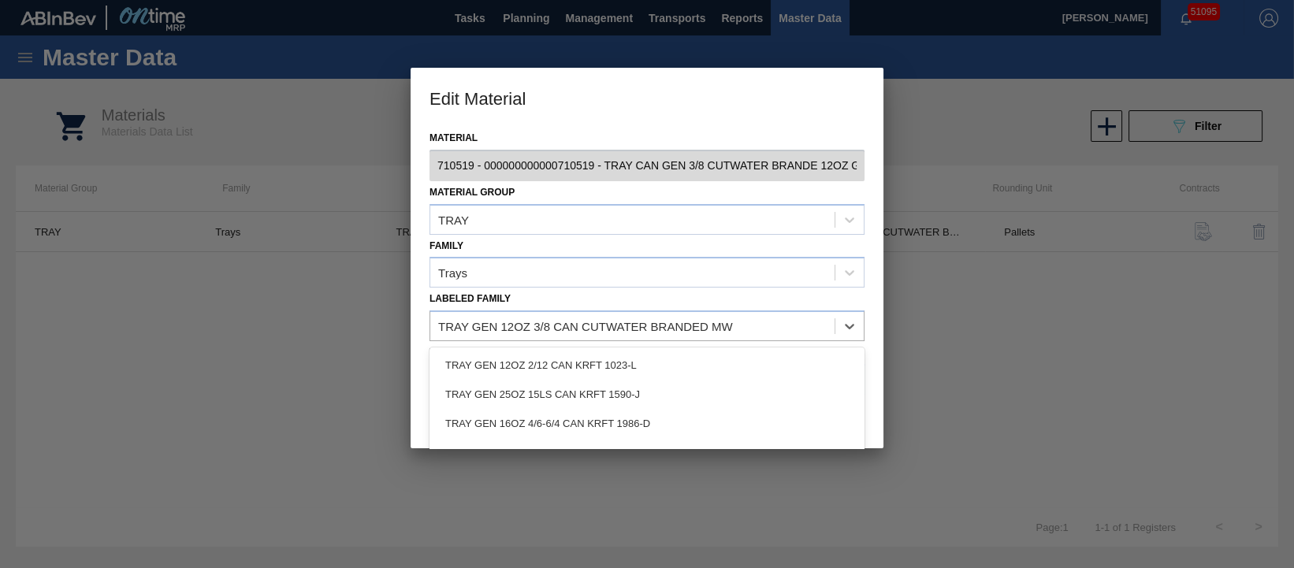
drag, startPoint x: 749, startPoint y: 326, endPoint x: 289, endPoint y: 408, distance: 467.4
click at [302, 407] on div "Edit Material Material 710519 - 000000000000710519 - TRAY CAN GEN 3/8 CUTWATER …" at bounding box center [647, 284] width 1294 height 568
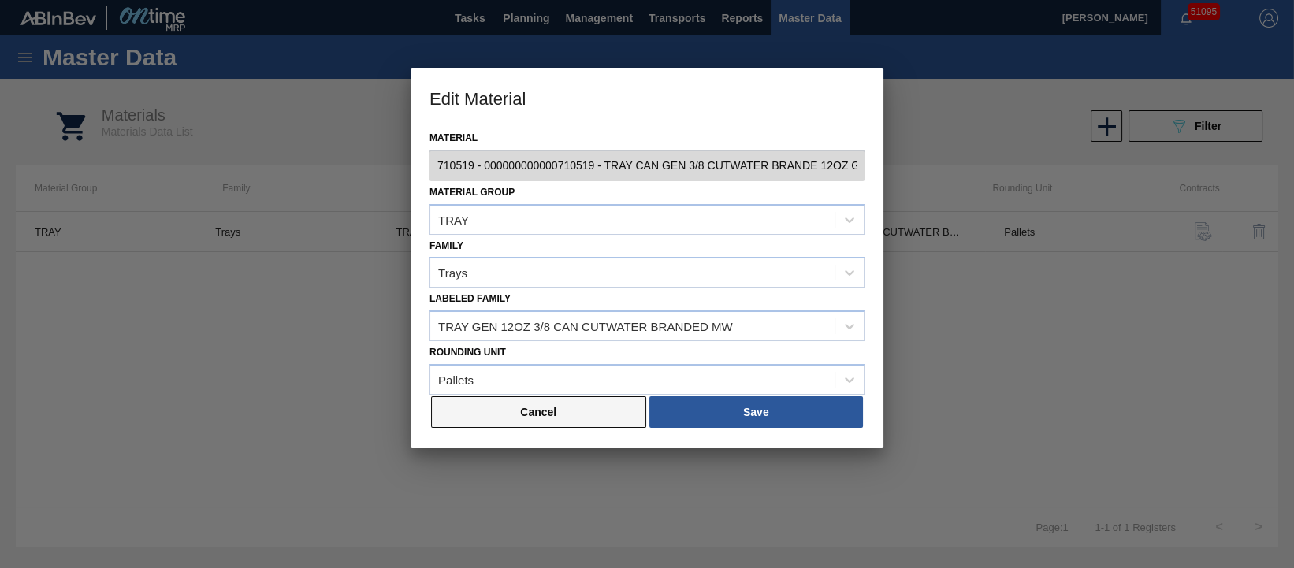
click at [520, 412] on button "Cancel" at bounding box center [538, 412] width 215 height 32
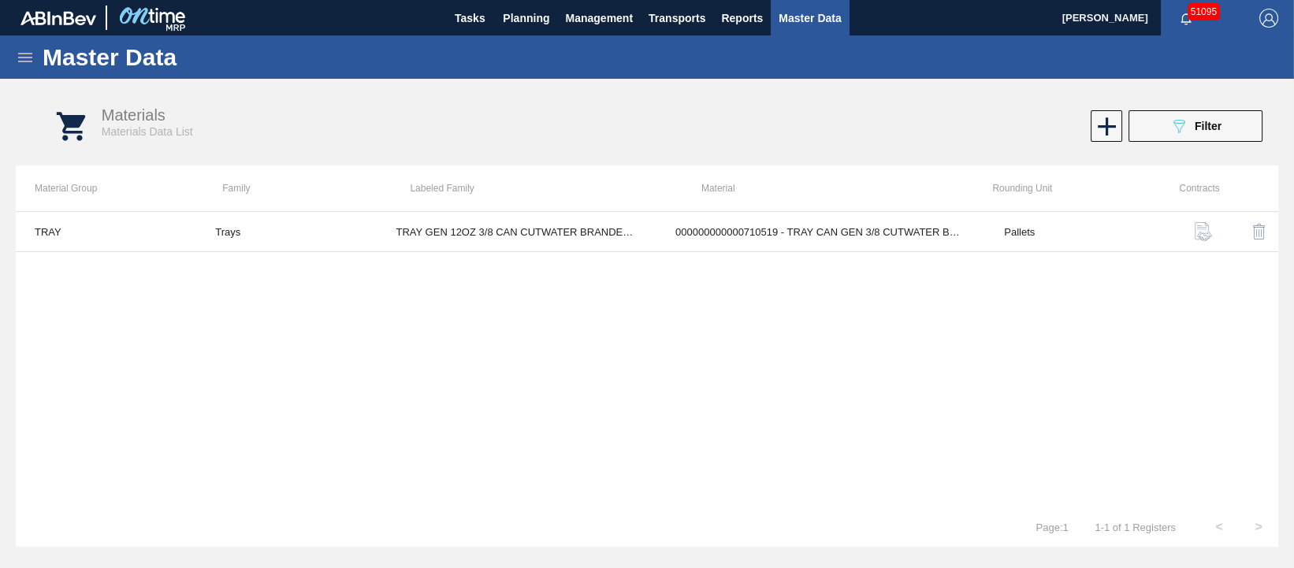
click at [32, 56] on icon at bounding box center [25, 57] width 14 height 9
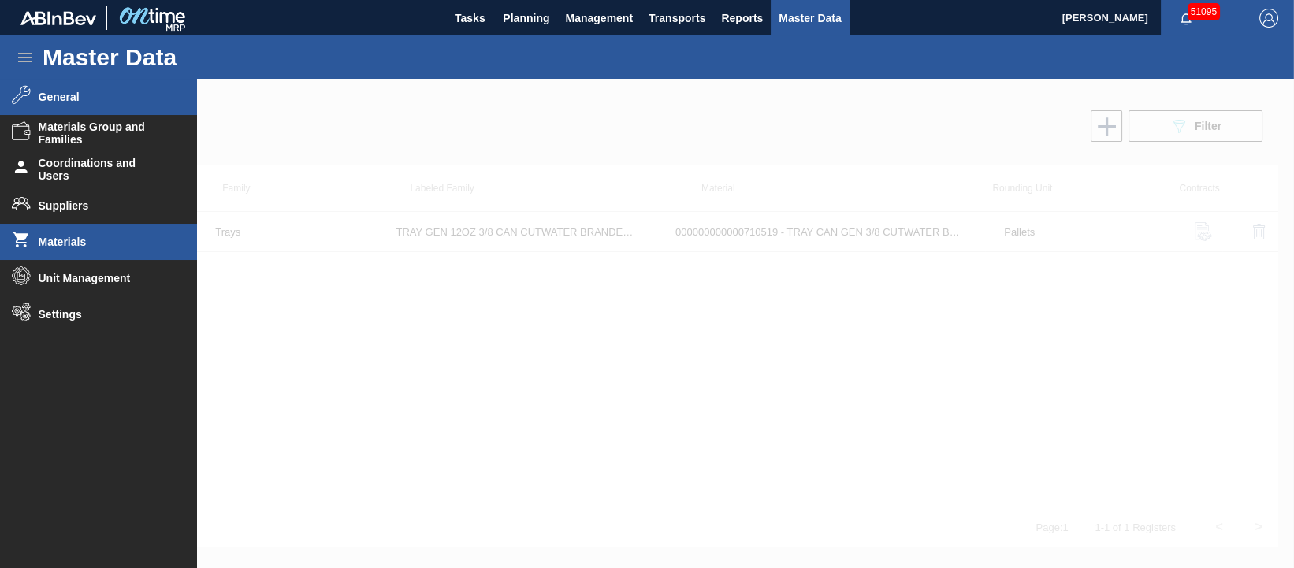
click at [61, 92] on span "General" at bounding box center [104, 97] width 130 height 13
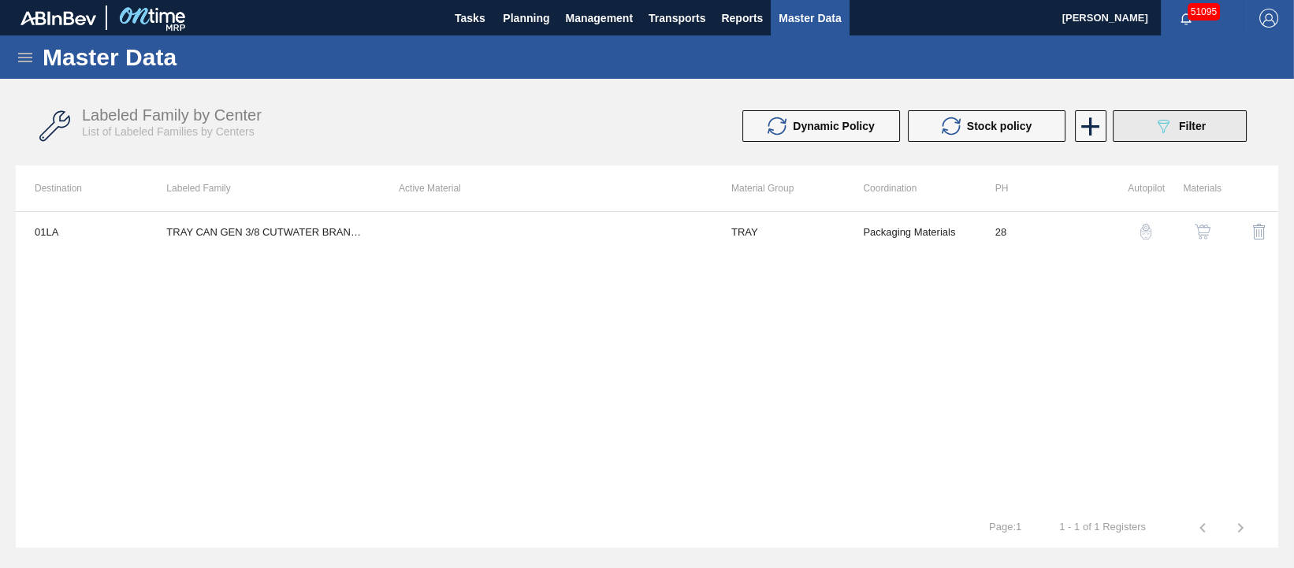
click at [1150, 128] on button "089F7B8B-B2A5-4AFE-B5C0-19BA573D28AC Filter" at bounding box center [1180, 126] width 134 height 32
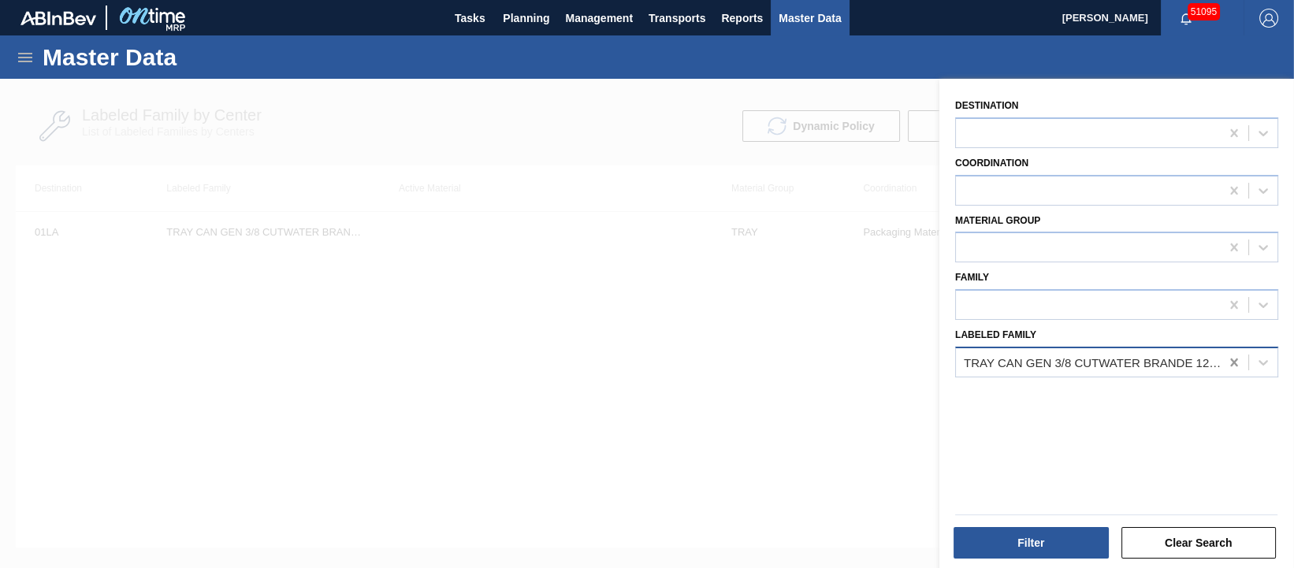
click at [1231, 357] on icon at bounding box center [1234, 363] width 16 height 16
type Family "tray gen 12oz 3/8"
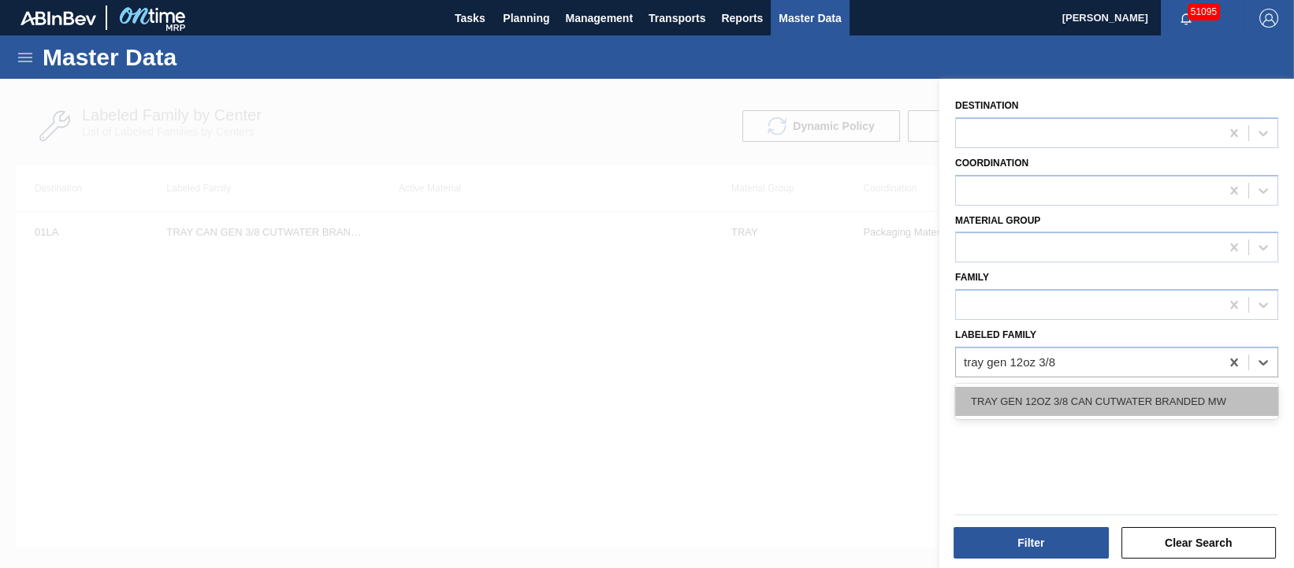
click at [1198, 390] on div "TRAY GEN 12OZ 3/8 CAN CUTWATER BRANDED MW" at bounding box center [1116, 401] width 323 height 29
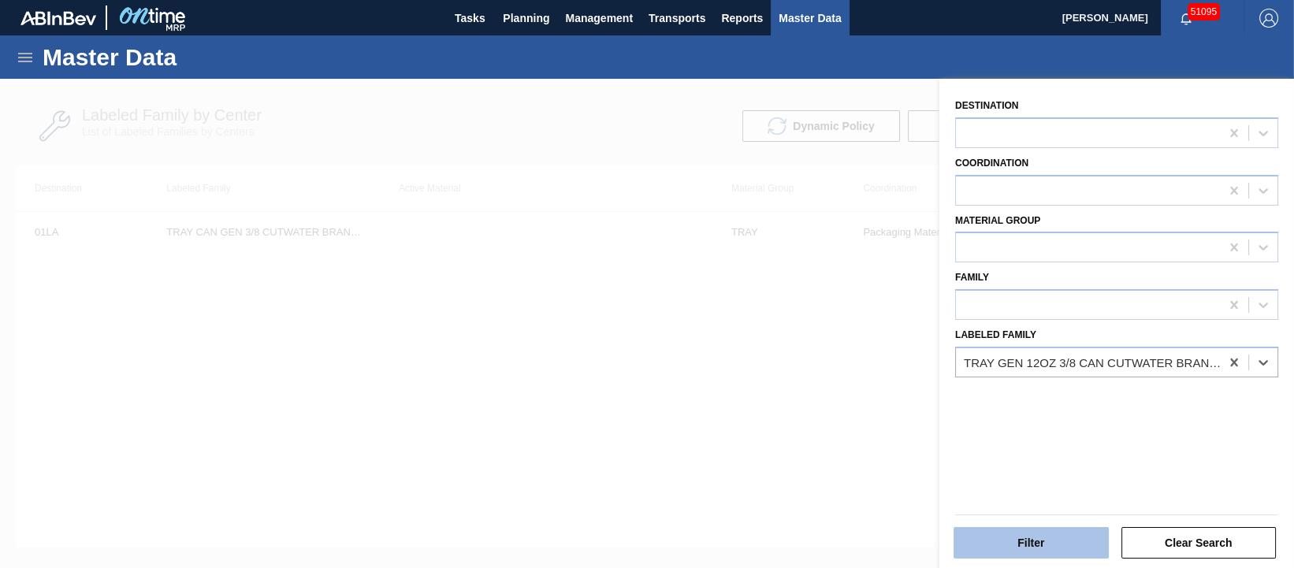
click at [1043, 540] on button "Filter" at bounding box center [1030, 543] width 155 height 32
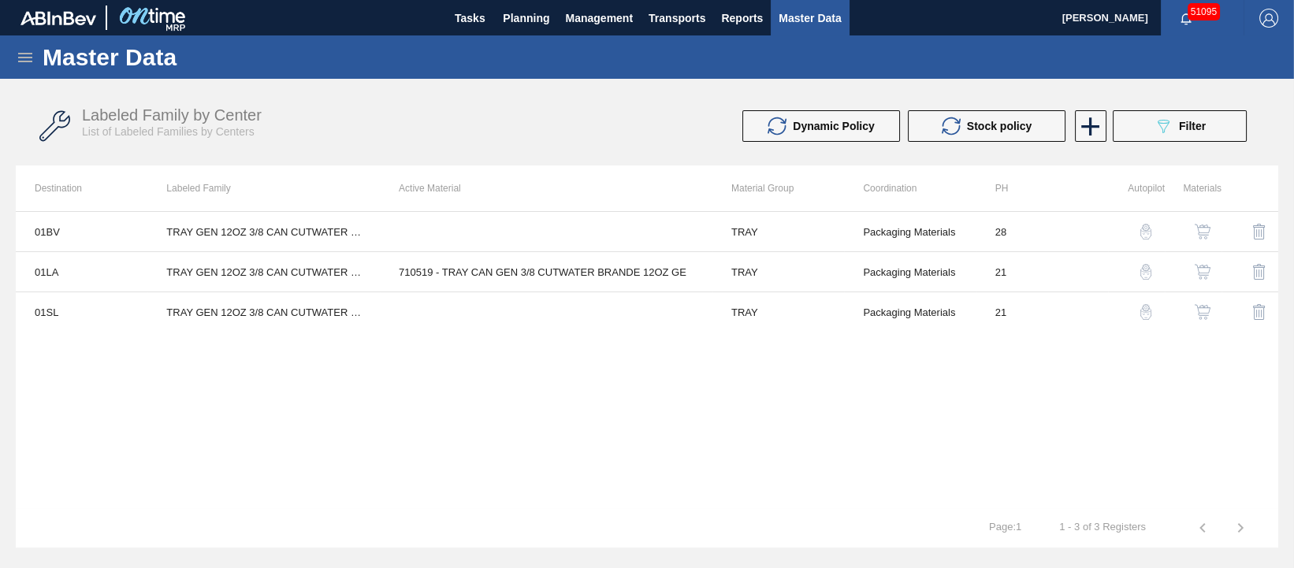
click at [1206, 268] on img "button" at bounding box center [1202, 272] width 16 height 16
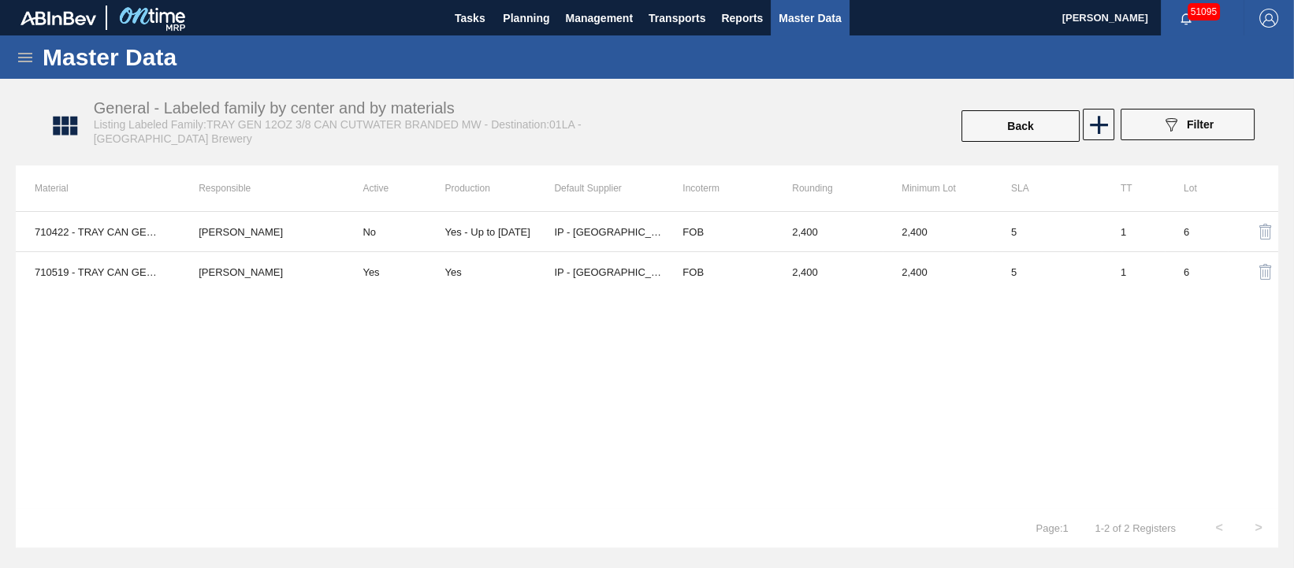
click at [427, 310] on div "710422 - TRAY CAN GEN 3/8 CUTWATER BRANDE 12OZ GE [PERSON_NAME] No Yes - Up to …" at bounding box center [647, 359] width 1262 height 297
click at [1007, 125] on button "Back" at bounding box center [1020, 126] width 118 height 32
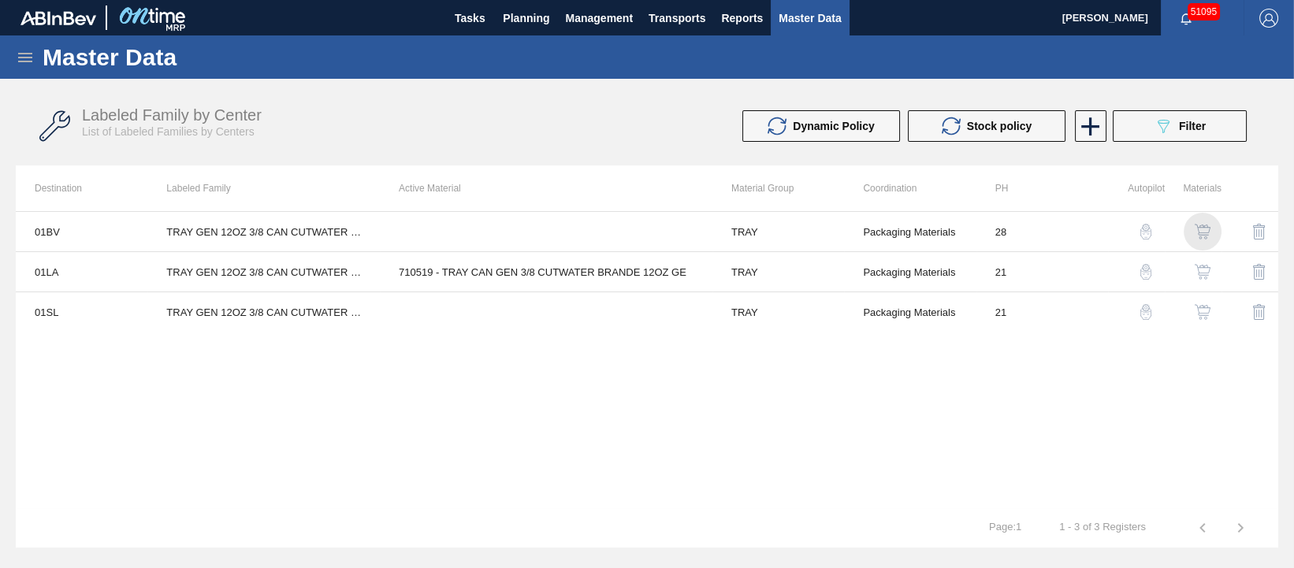
click at [1204, 230] on img "button" at bounding box center [1202, 232] width 16 height 16
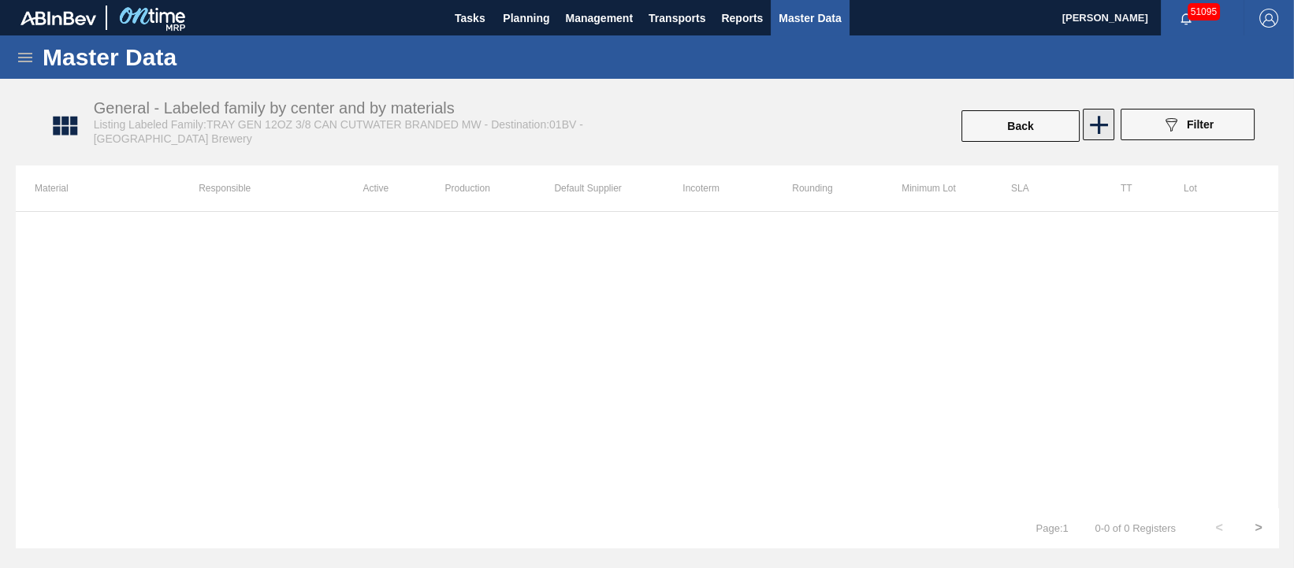
click at [1090, 129] on icon at bounding box center [1098, 125] width 31 height 31
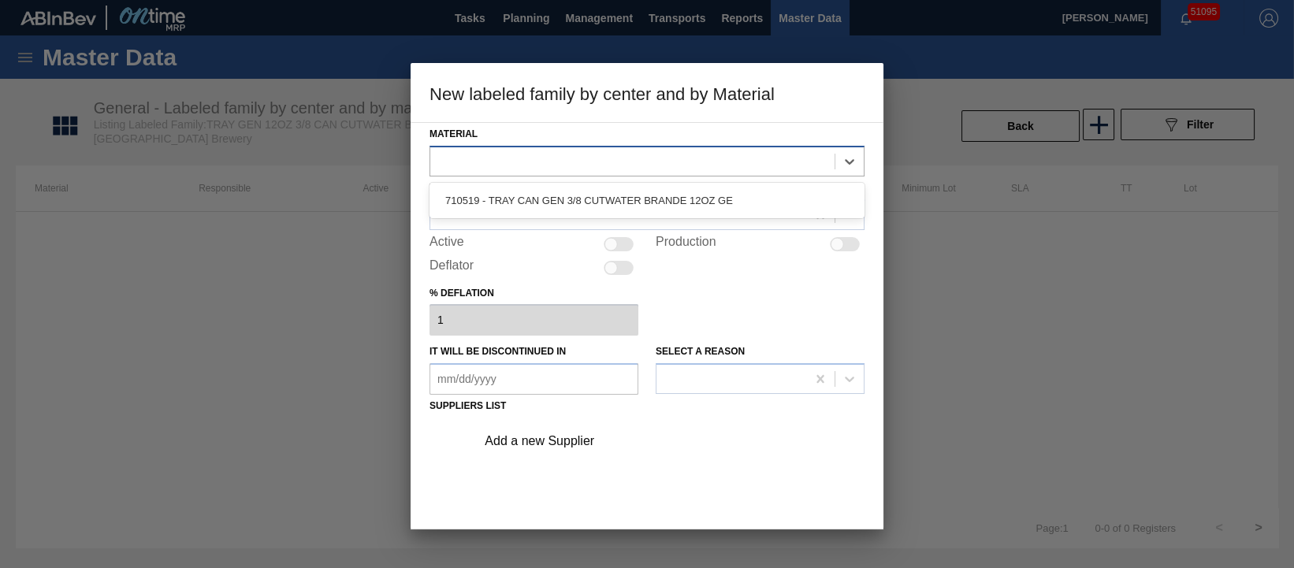
click at [607, 171] on div at bounding box center [632, 161] width 404 height 23
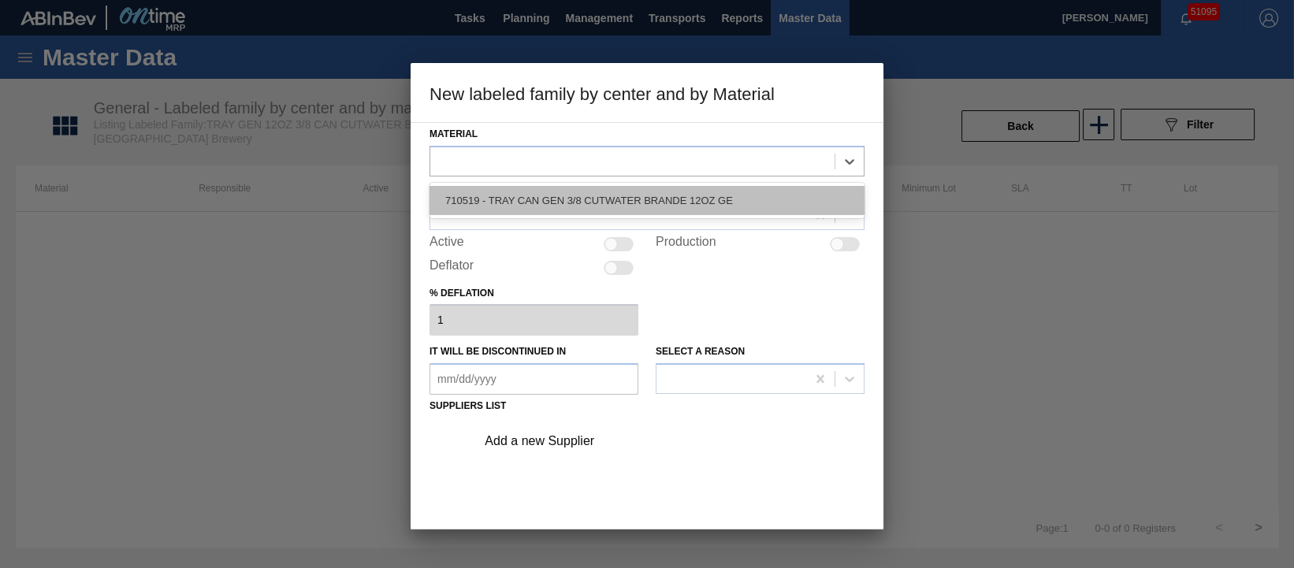
click at [613, 189] on div "710519 - TRAY CAN GEN 3/8 CUTWATER BRANDE 12OZ GE" at bounding box center [646, 200] width 435 height 29
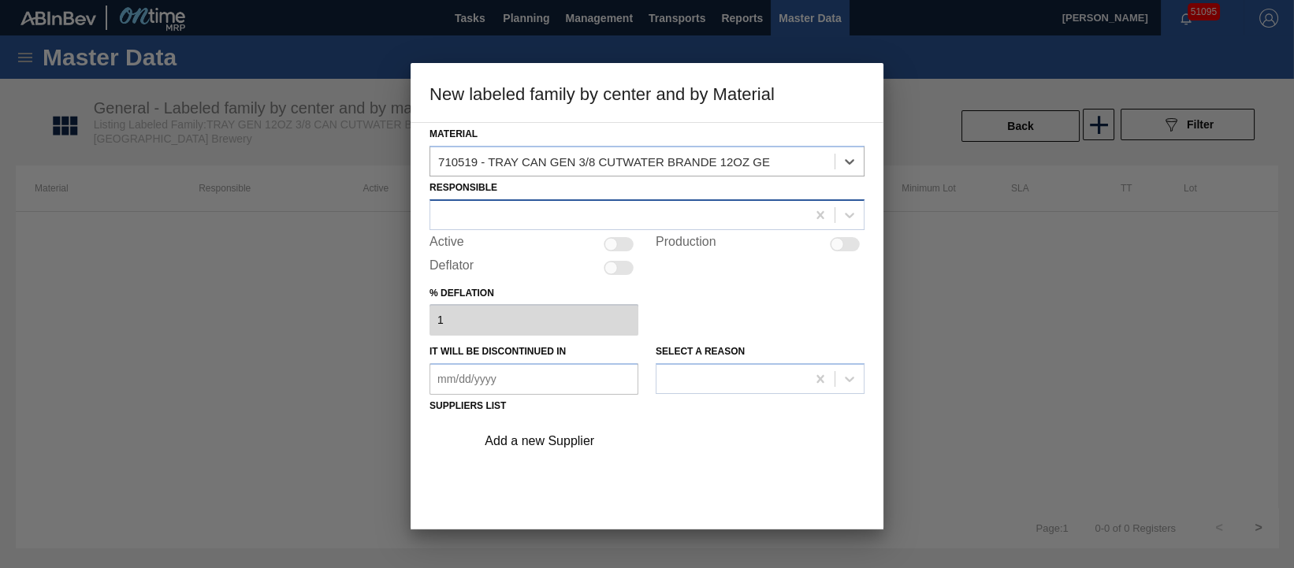
click at [574, 222] on div at bounding box center [618, 214] width 376 height 23
type input "lipper"
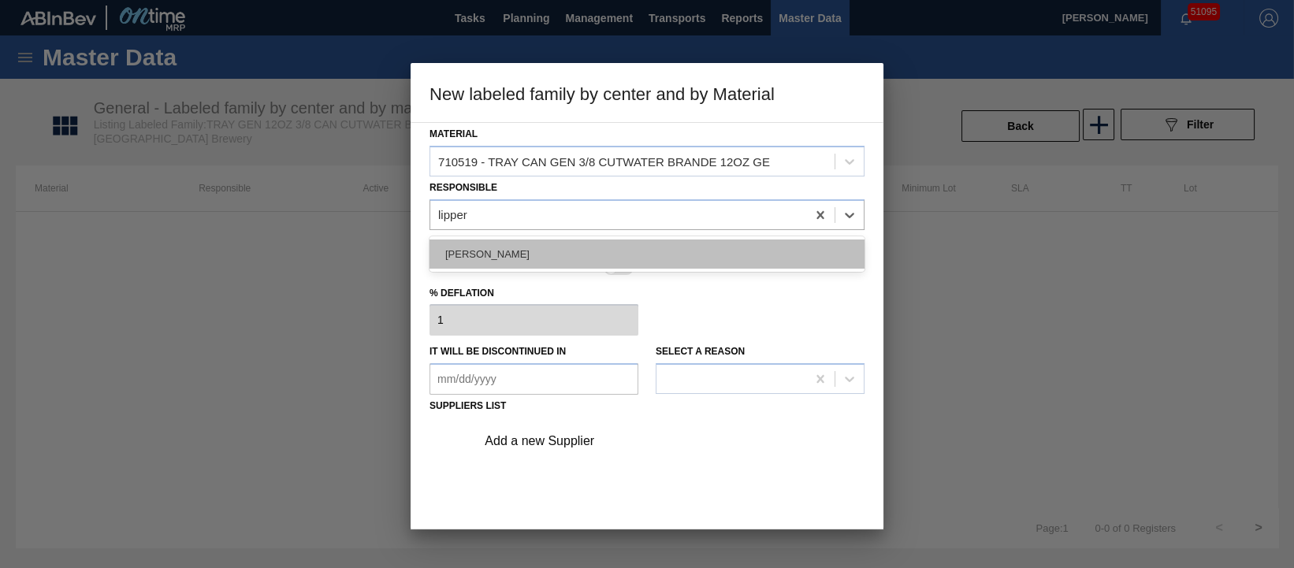
click at [581, 254] on div "[PERSON_NAME]" at bounding box center [646, 254] width 435 height 29
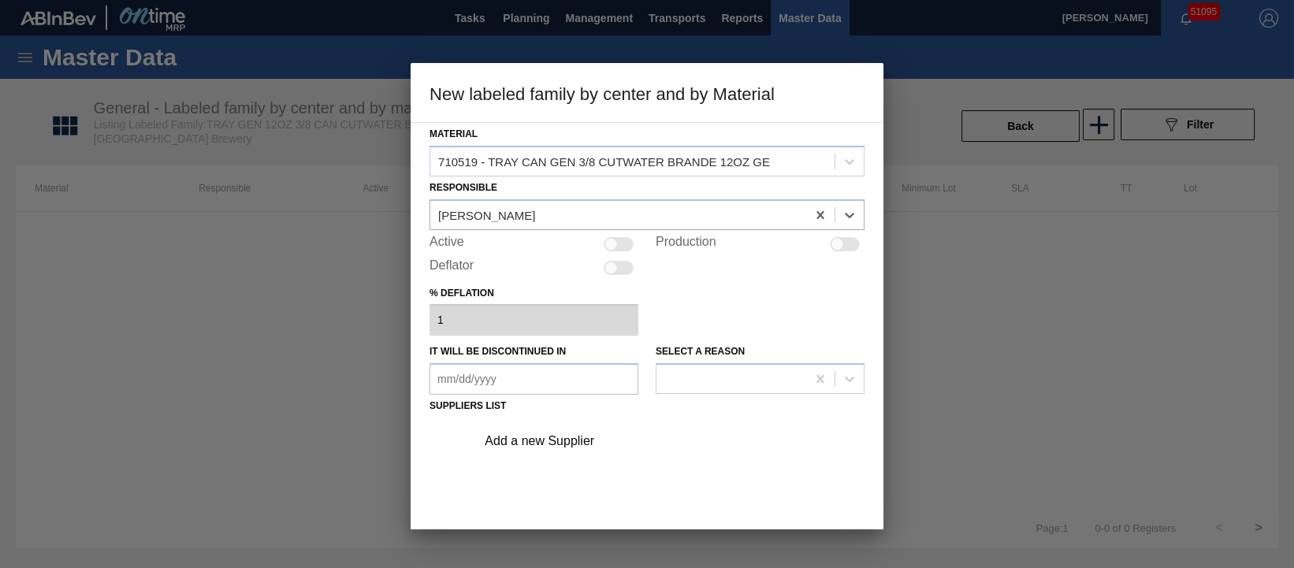
click at [622, 243] on div at bounding box center [619, 244] width 30 height 14
checkbox input "true"
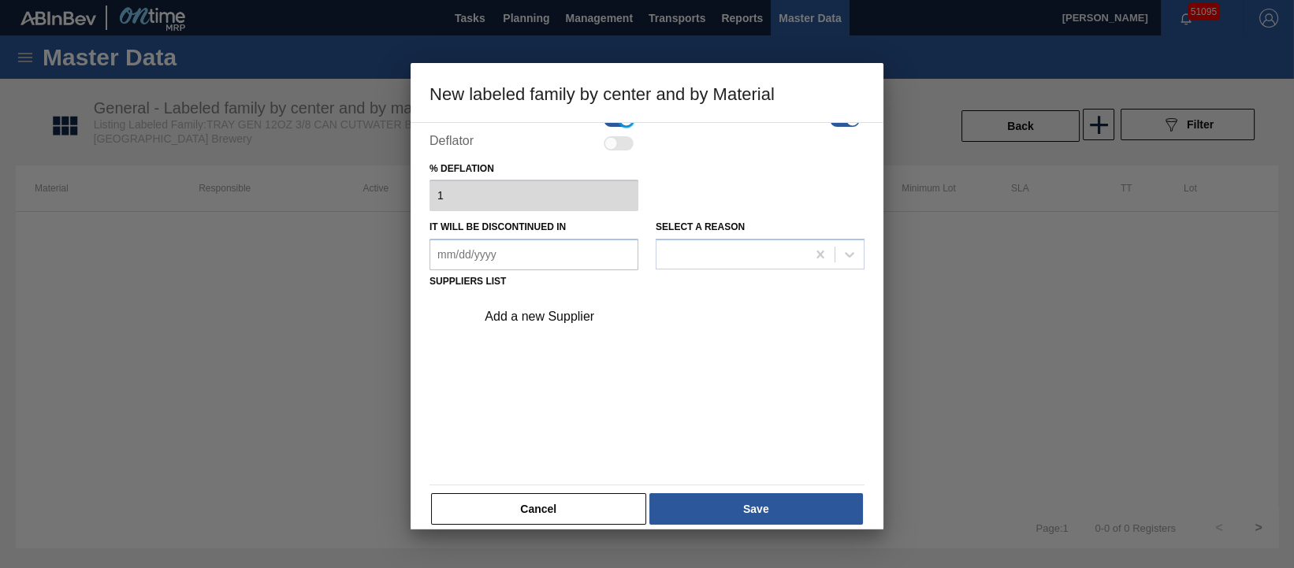
scroll to position [139, 0]
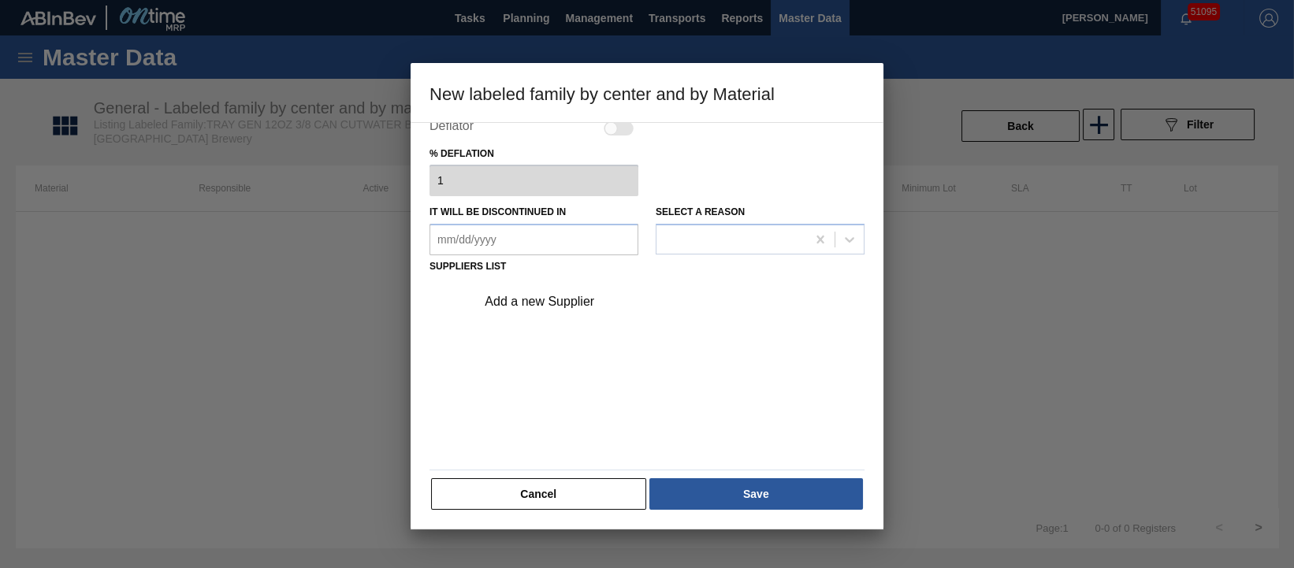
click at [596, 306] on div "Add a new Supplier" at bounding box center [639, 302] width 309 height 14
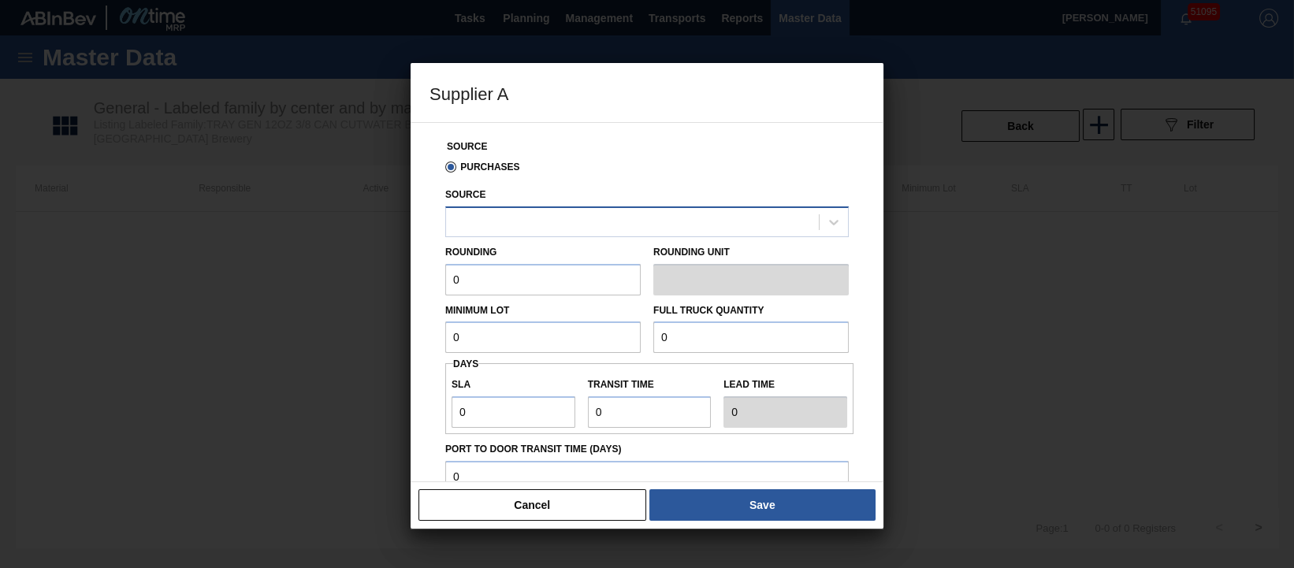
click at [589, 222] on div at bounding box center [632, 221] width 373 height 23
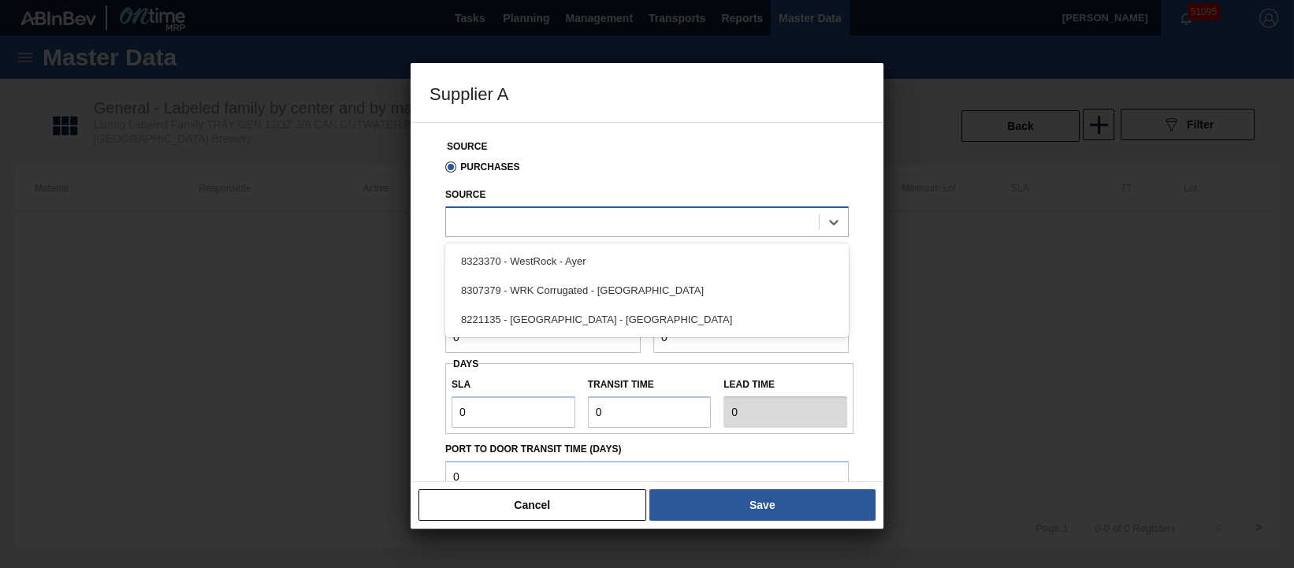
click at [677, 221] on div at bounding box center [632, 221] width 373 height 23
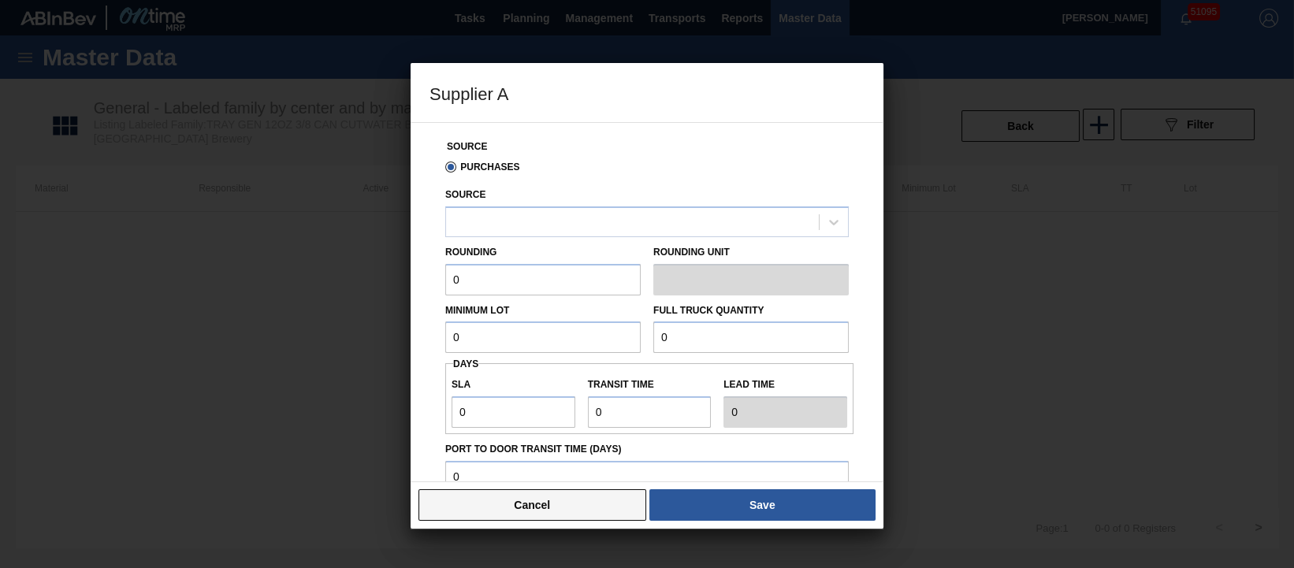
click at [537, 505] on button "Cancel" at bounding box center [532, 505] width 228 height 32
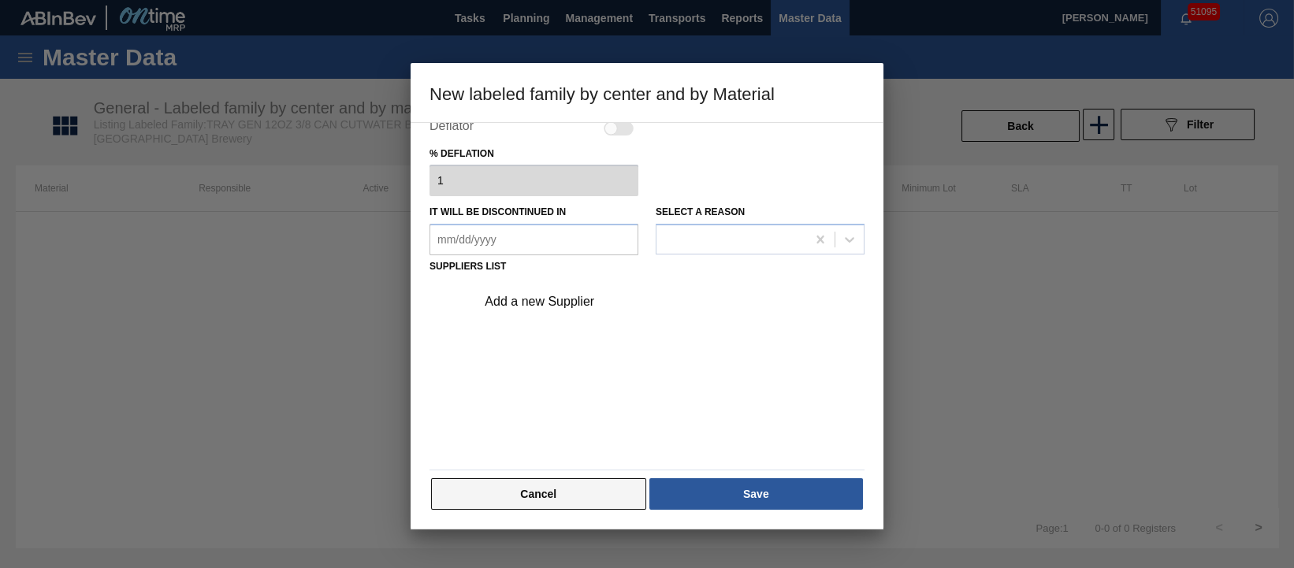
click at [528, 495] on button "Cancel" at bounding box center [538, 494] width 215 height 32
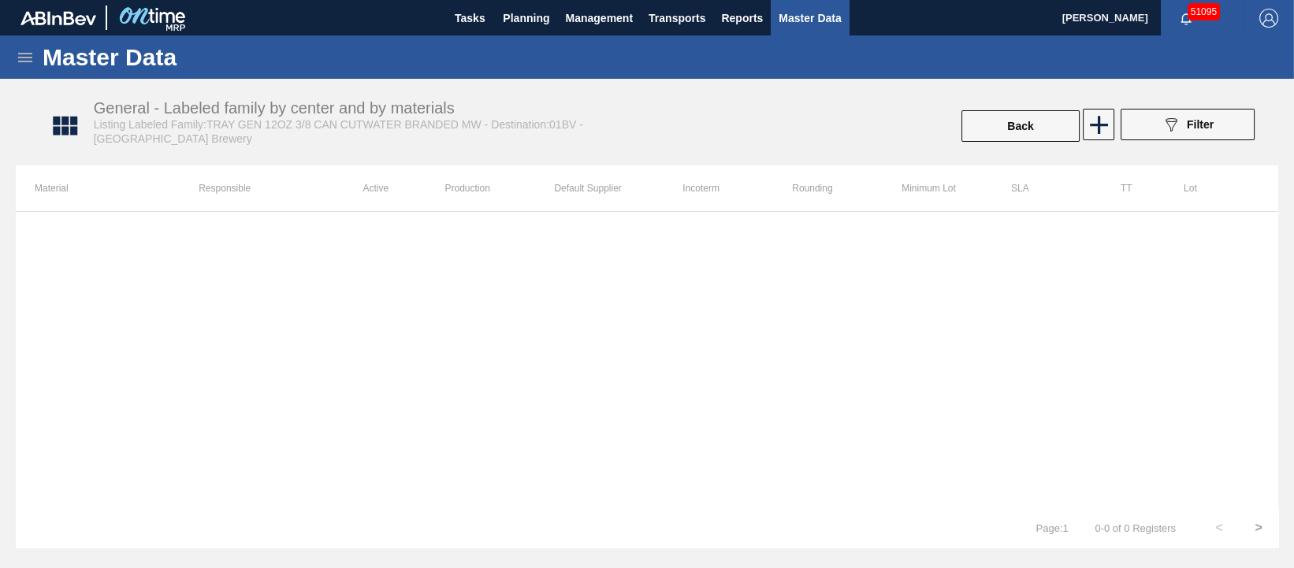
drag, startPoint x: 667, startPoint y: 350, endPoint x: 693, endPoint y: 329, distance: 33.6
click at [667, 350] on div at bounding box center [647, 359] width 1262 height 297
